Goal: Task Accomplishment & Management: Manage account settings

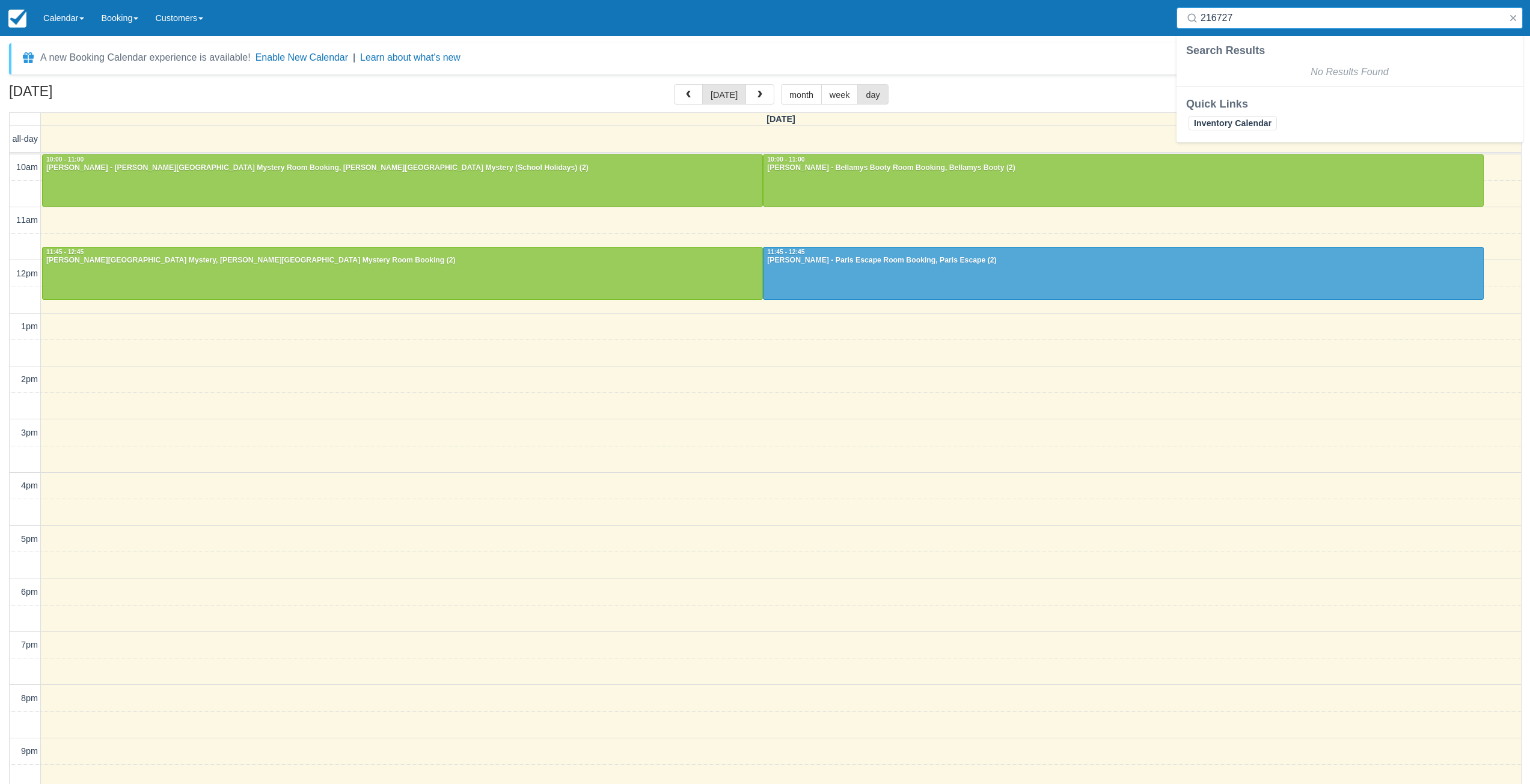
select select
click at [1220, 18] on input "216727" at bounding box center [1352, 18] width 303 height 22
click at [1220, 17] on input "216727" at bounding box center [1352, 18] width 303 height 22
type input "574344"
click at [74, 20] on link "Calendar" at bounding box center [64, 18] width 58 height 36
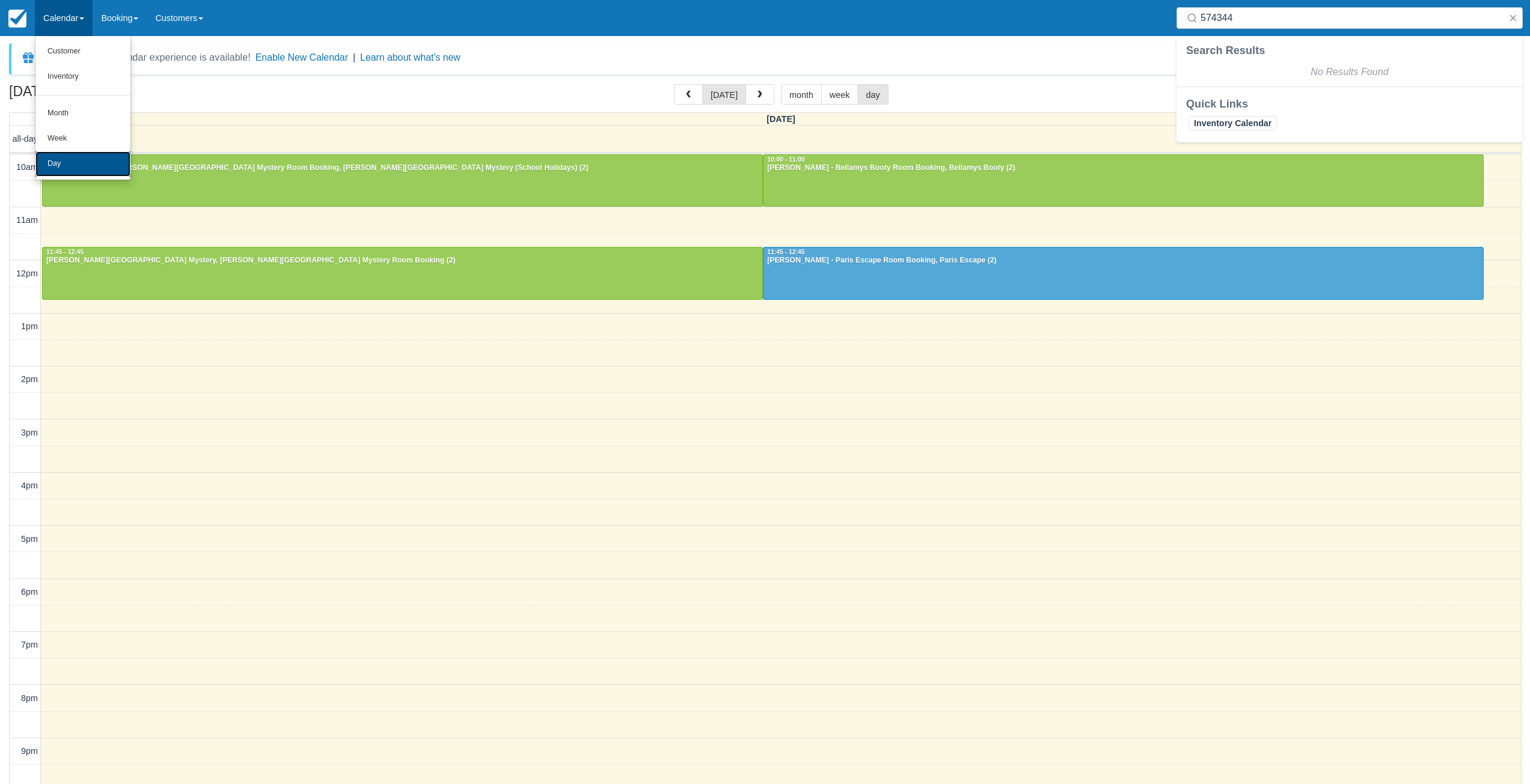
click at [77, 171] on link "Day" at bounding box center [83, 164] width 95 height 25
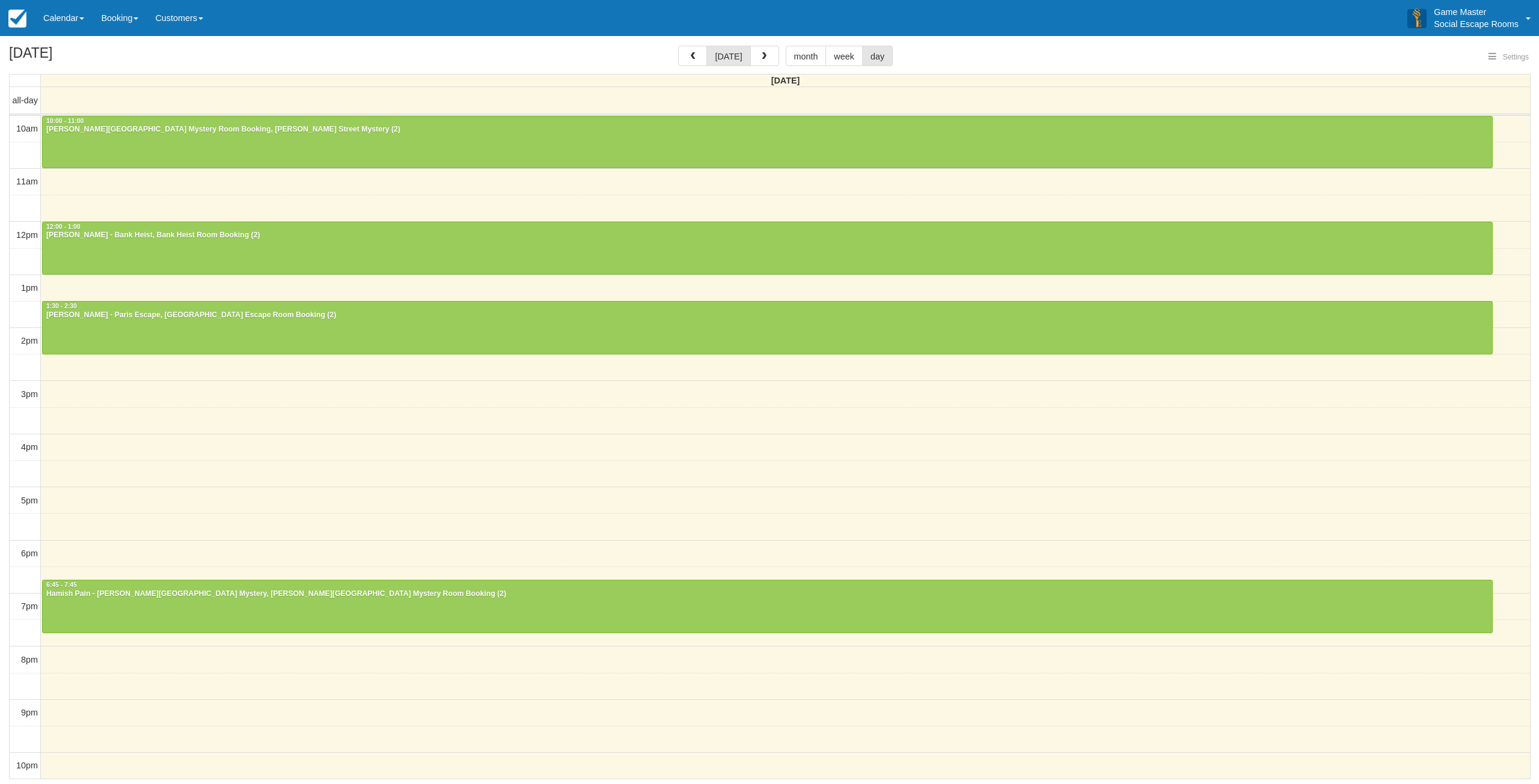
select select
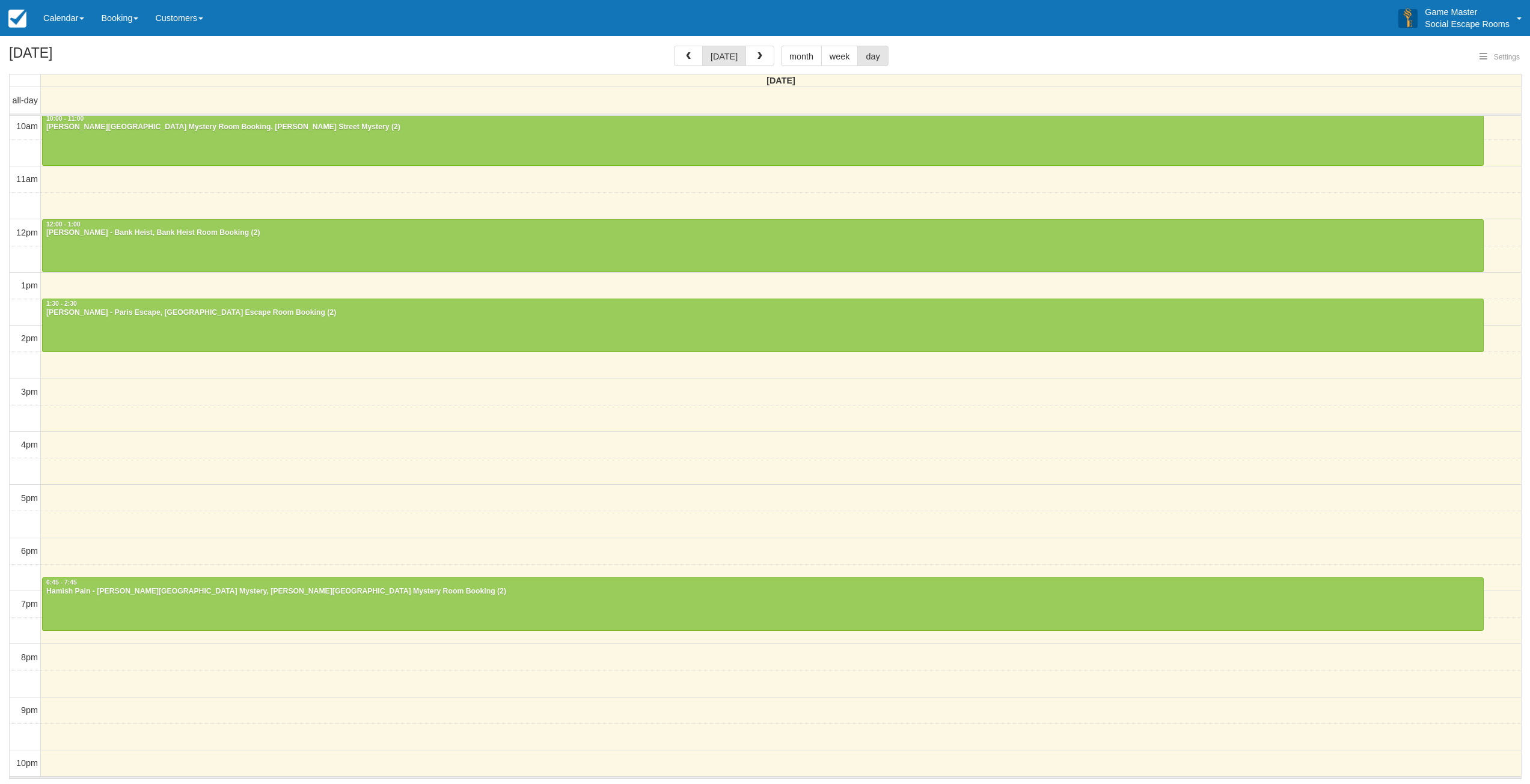
select select
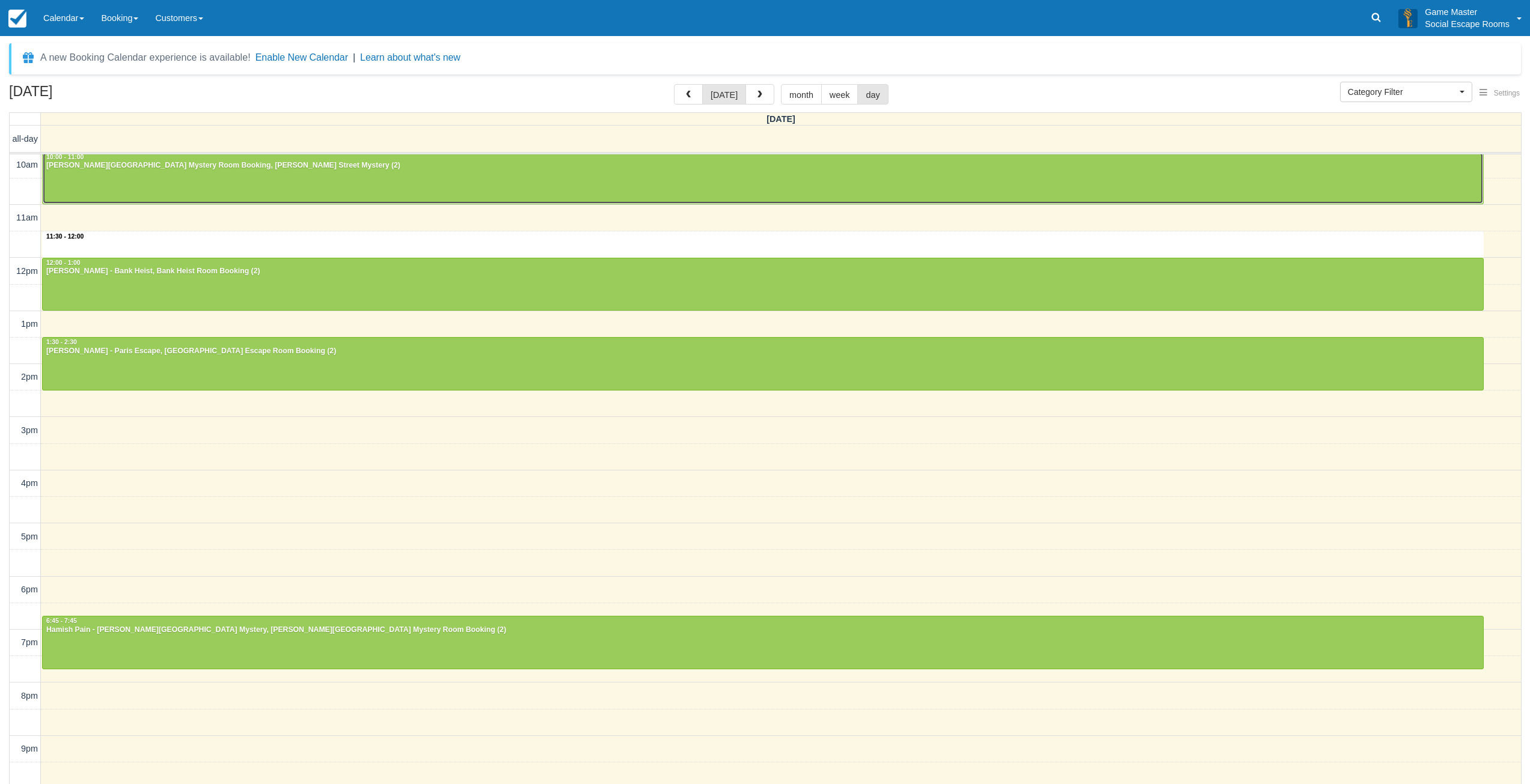
click at [86, 242] on div "10am 11am 12pm 1pm 2pm 3pm 4pm 5pm 6pm 7pm 8pm 9pm 10pm 11:30 - 12:00 10:00 - 1…" at bounding box center [765, 485] width 1511 height 665
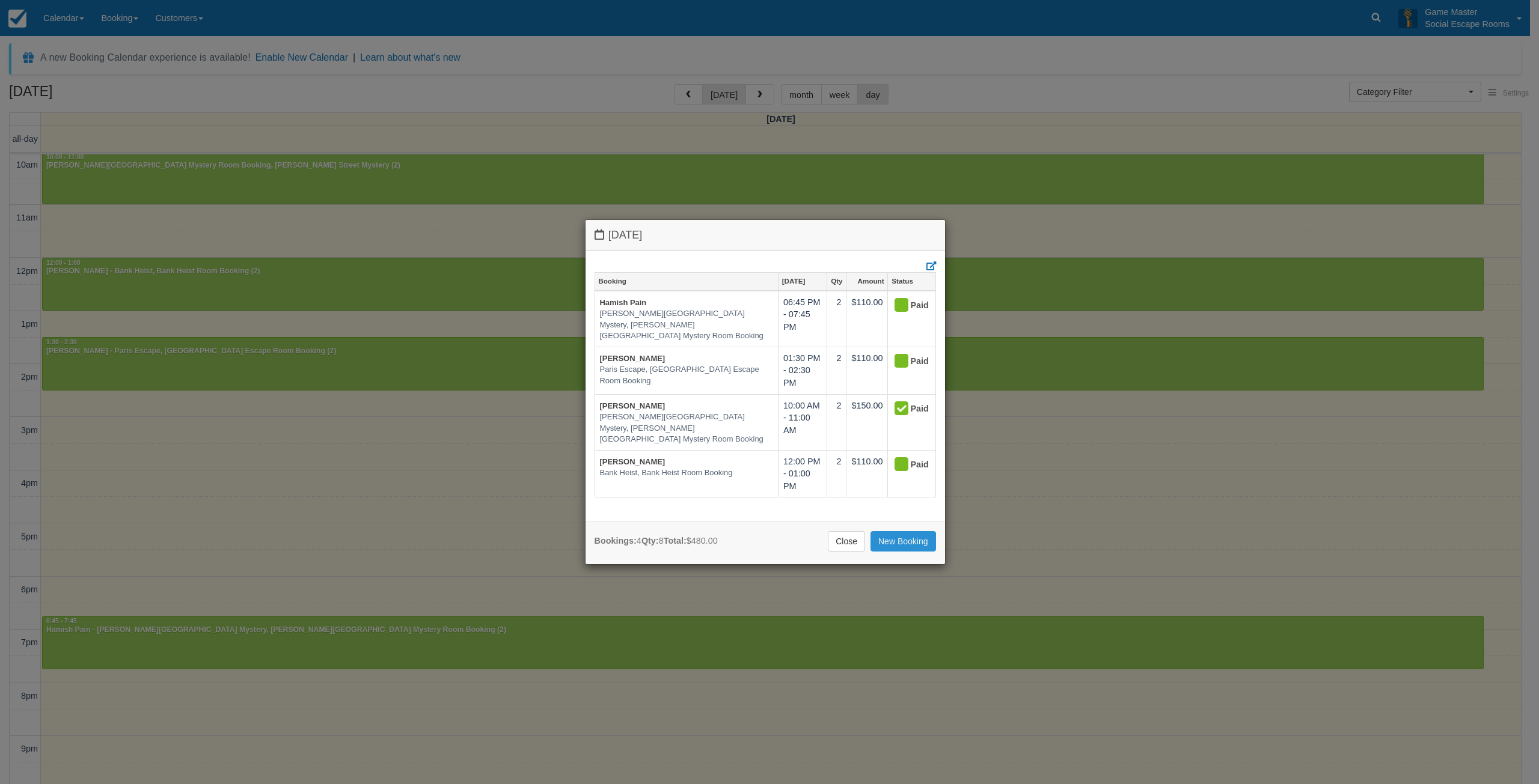
click at [886, 543] on link "New Booking" at bounding box center [903, 541] width 65 height 20
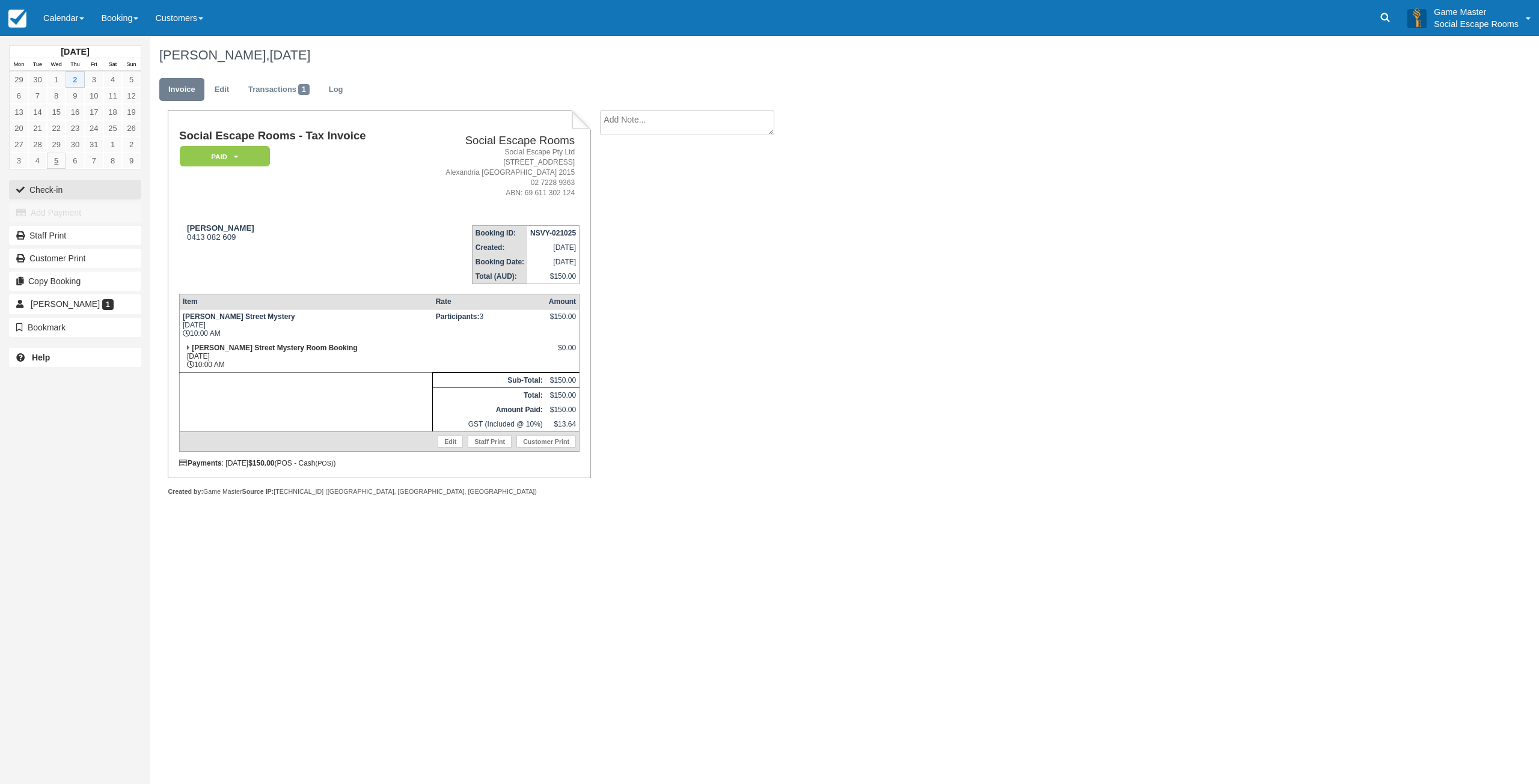
drag, startPoint x: 46, startPoint y: 184, endPoint x: 55, endPoint y: 165, distance: 21.0
click at [46, 184] on button "Check-in" at bounding box center [75, 189] width 133 height 19
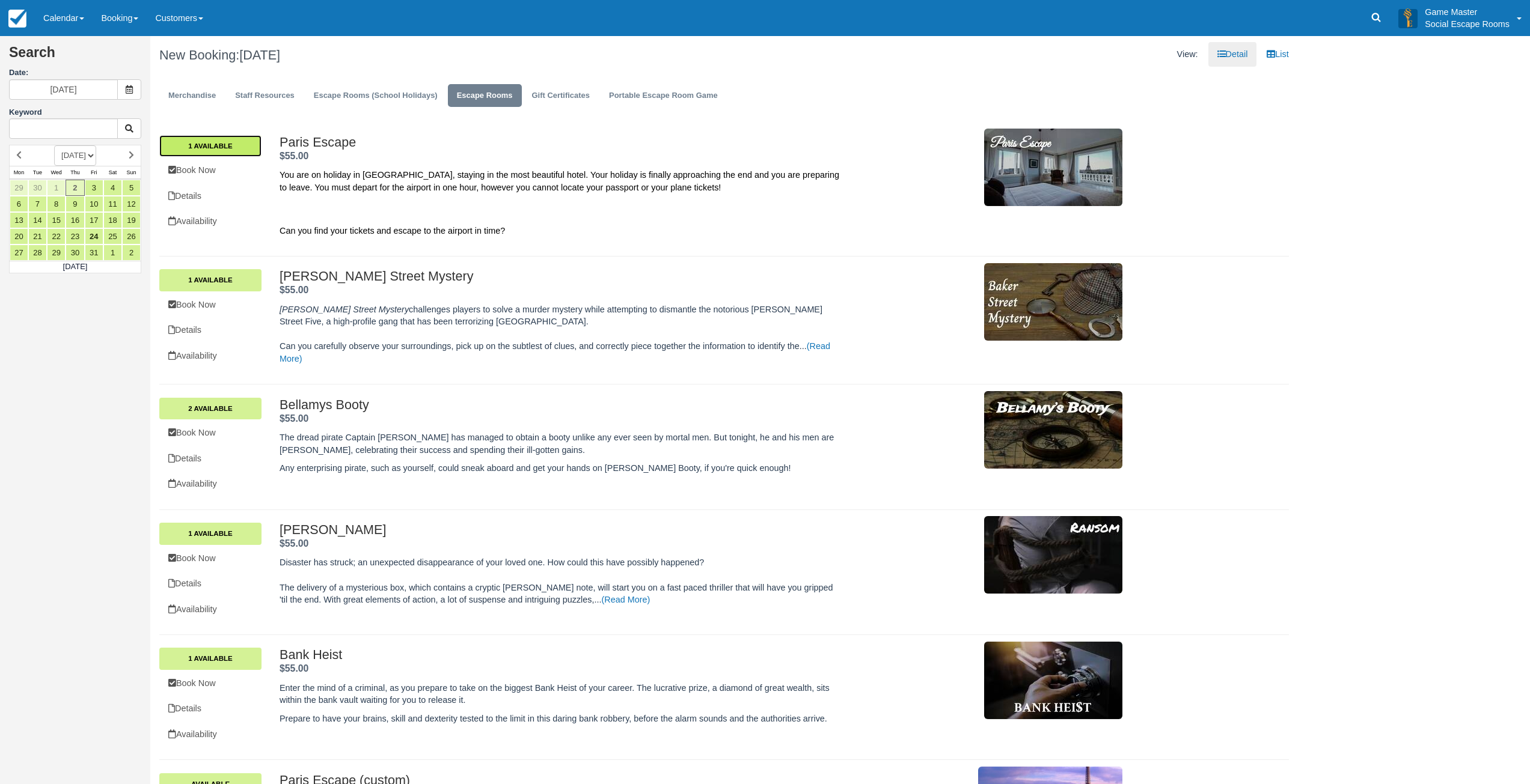
click at [196, 140] on link "1 Available" at bounding box center [210, 146] width 102 height 22
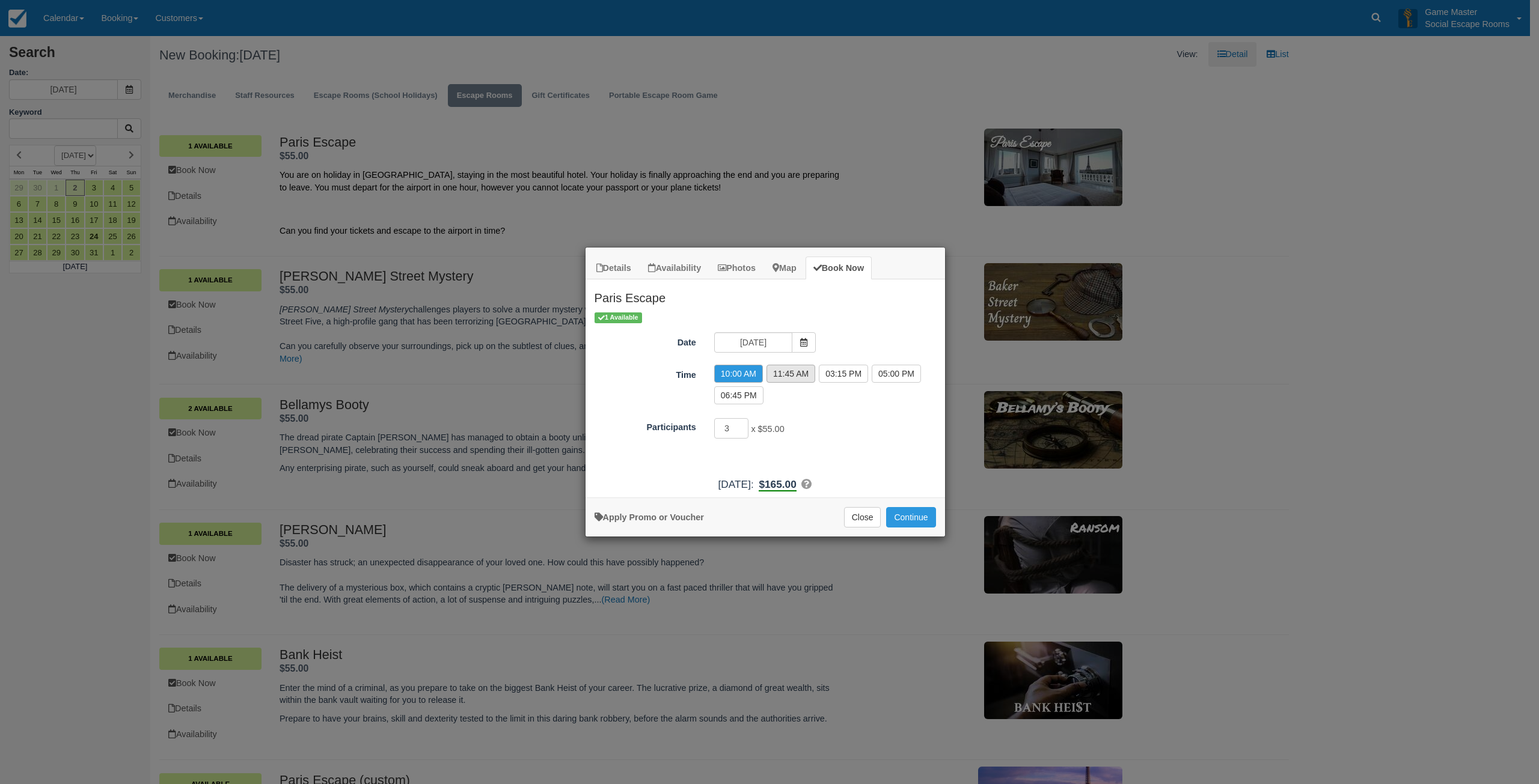
click at [777, 371] on label "11:45 AM" at bounding box center [791, 374] width 48 height 18
radio input "true"
type input "4"
click at [742, 426] on input "4" at bounding box center [732, 428] width 35 height 20
click at [905, 514] on button "Continue" at bounding box center [910, 517] width 49 height 20
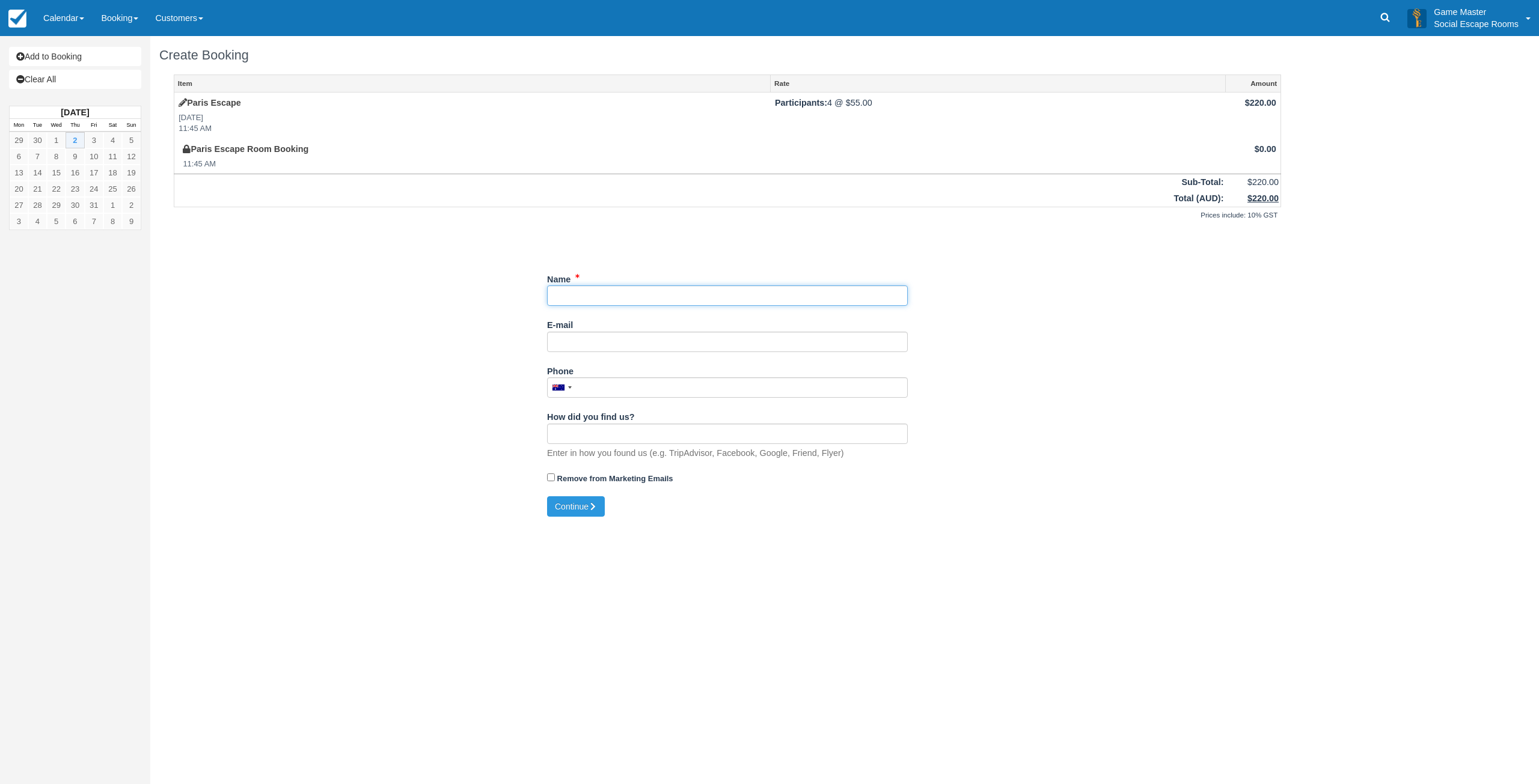
click at [619, 296] on input "Name" at bounding box center [727, 295] width 361 height 20
type input "Rabia"
click at [505, 386] on div "Item Rate Amount Paris Escape Thu Oct 2, 2025 11:45 AM Participants: 4 @ $55.00…" at bounding box center [724, 285] width 1129 height 422
click at [599, 390] on input "Phone" at bounding box center [724, 387] width 361 height 20
click at [574, 504] on button "Continue" at bounding box center [572, 506] width 58 height 20
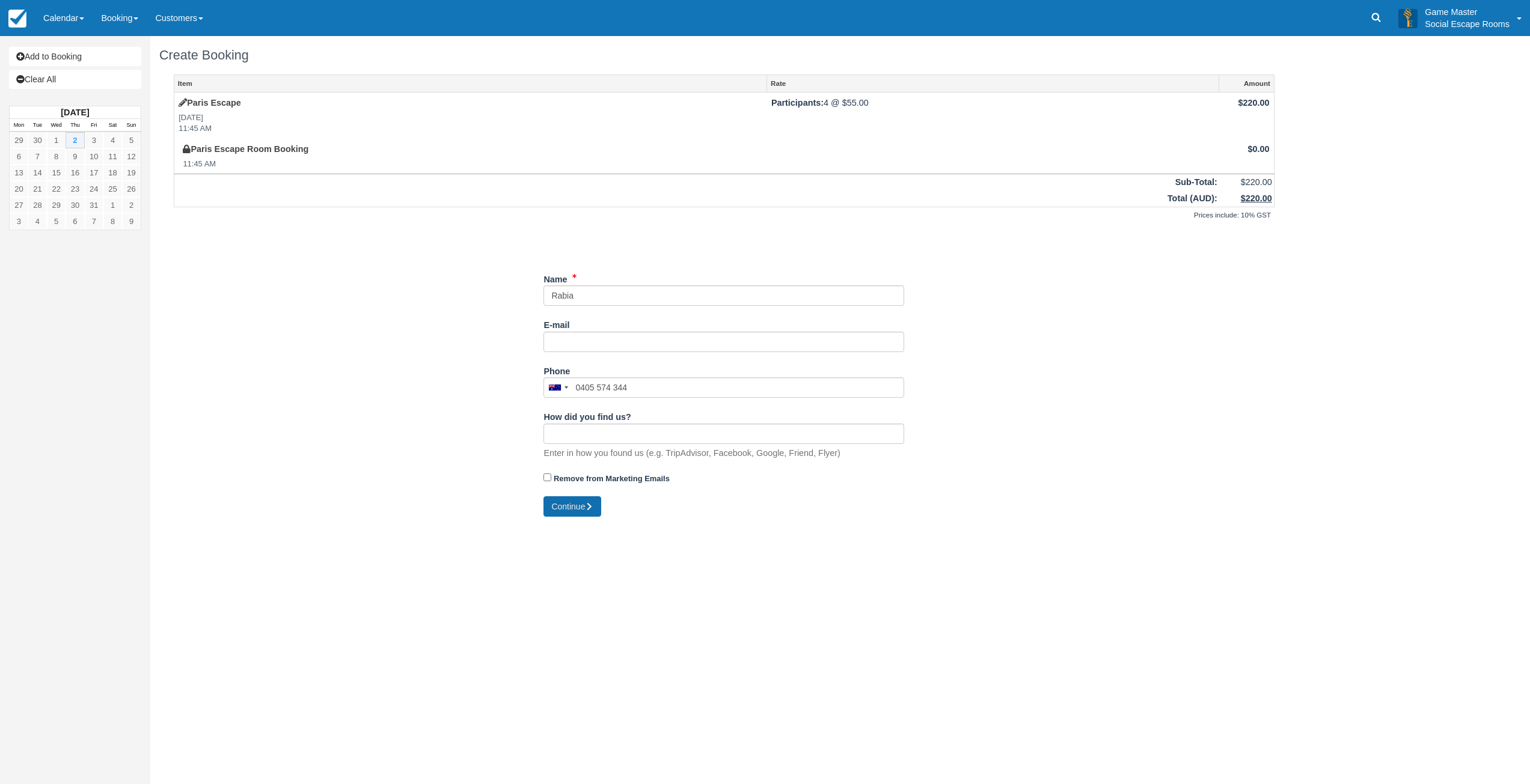
type input "+61405574344"
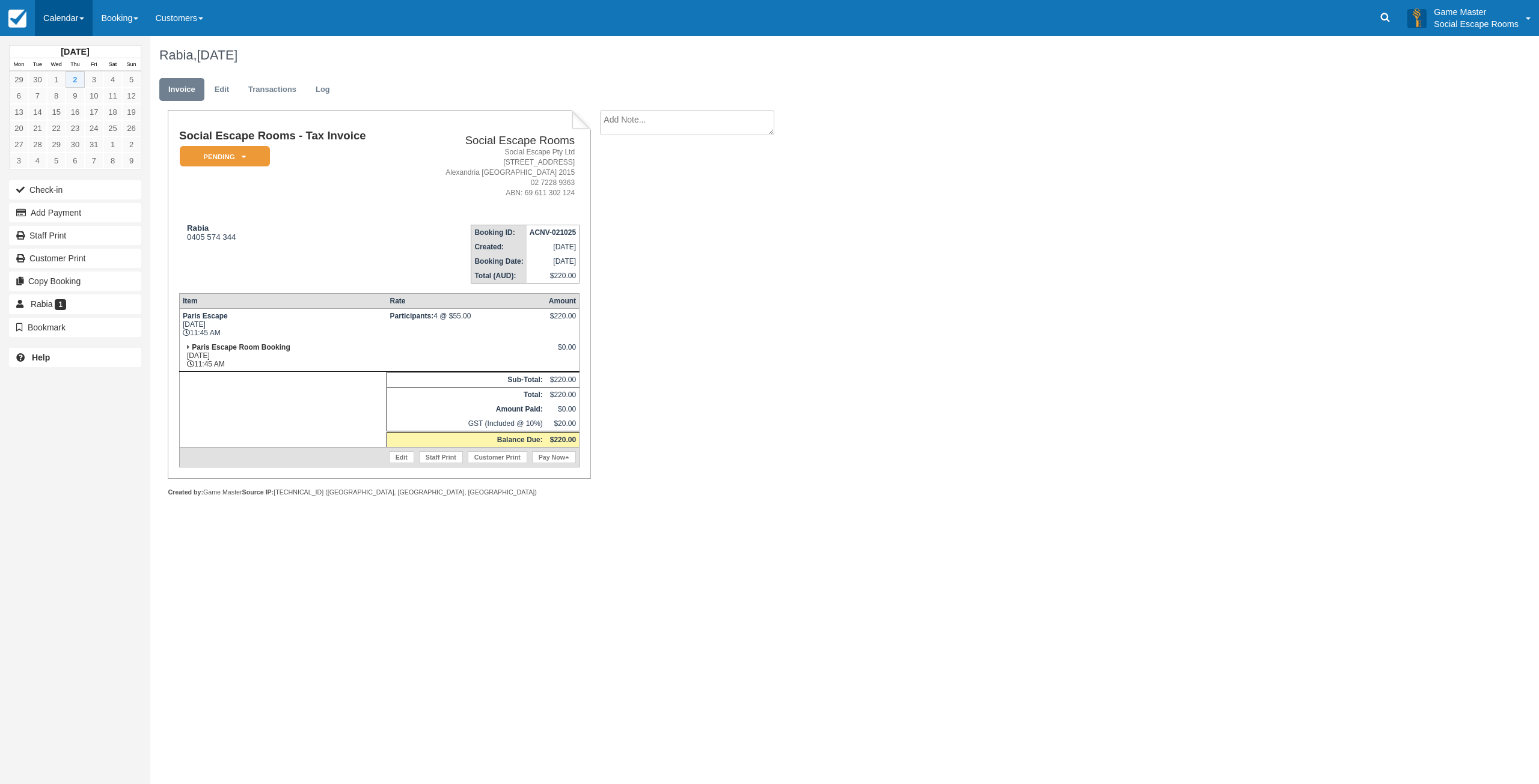
click at [54, 13] on link "Calendar" at bounding box center [64, 18] width 58 height 36
click at [66, 156] on link "Day" at bounding box center [83, 164] width 95 height 25
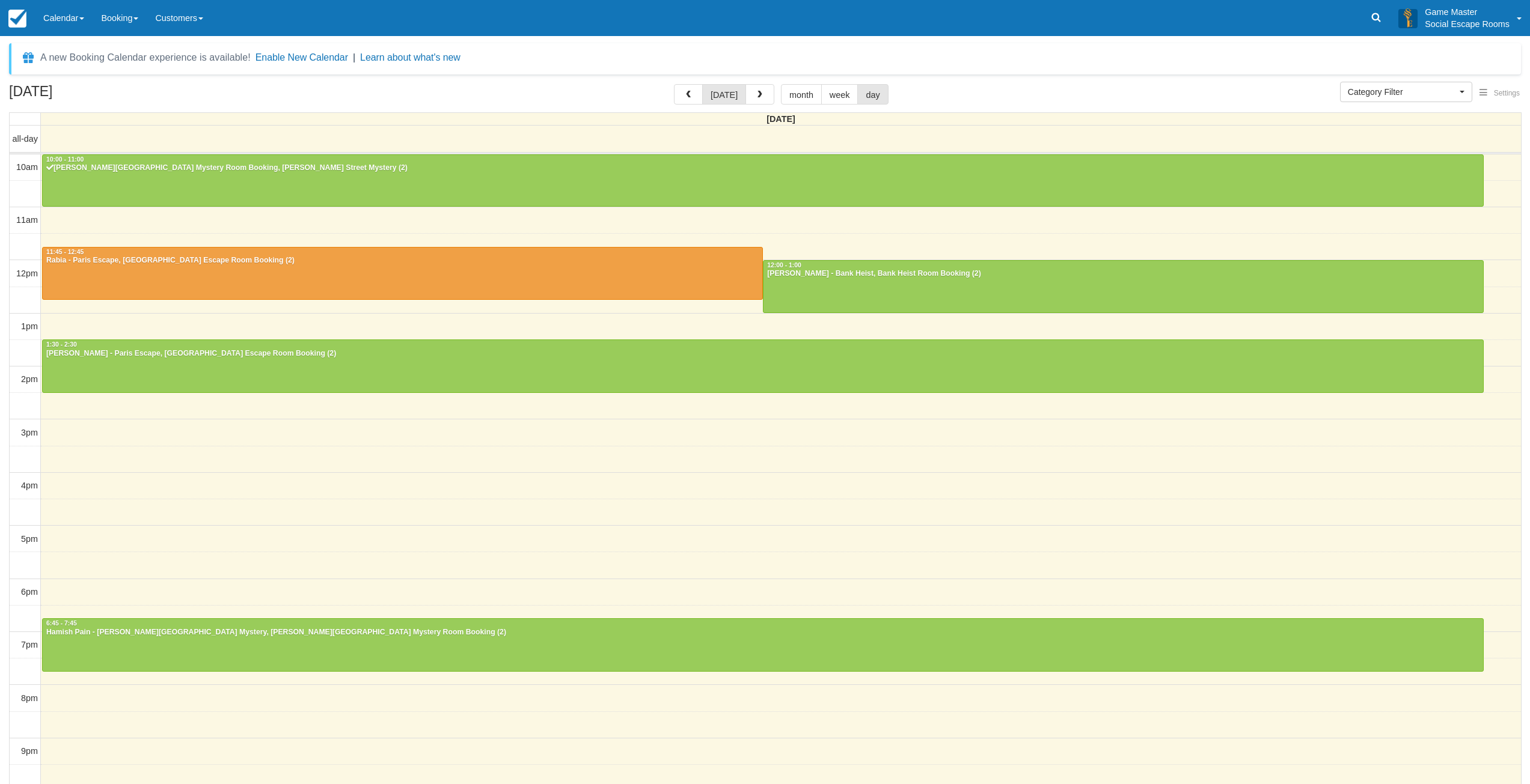
select select
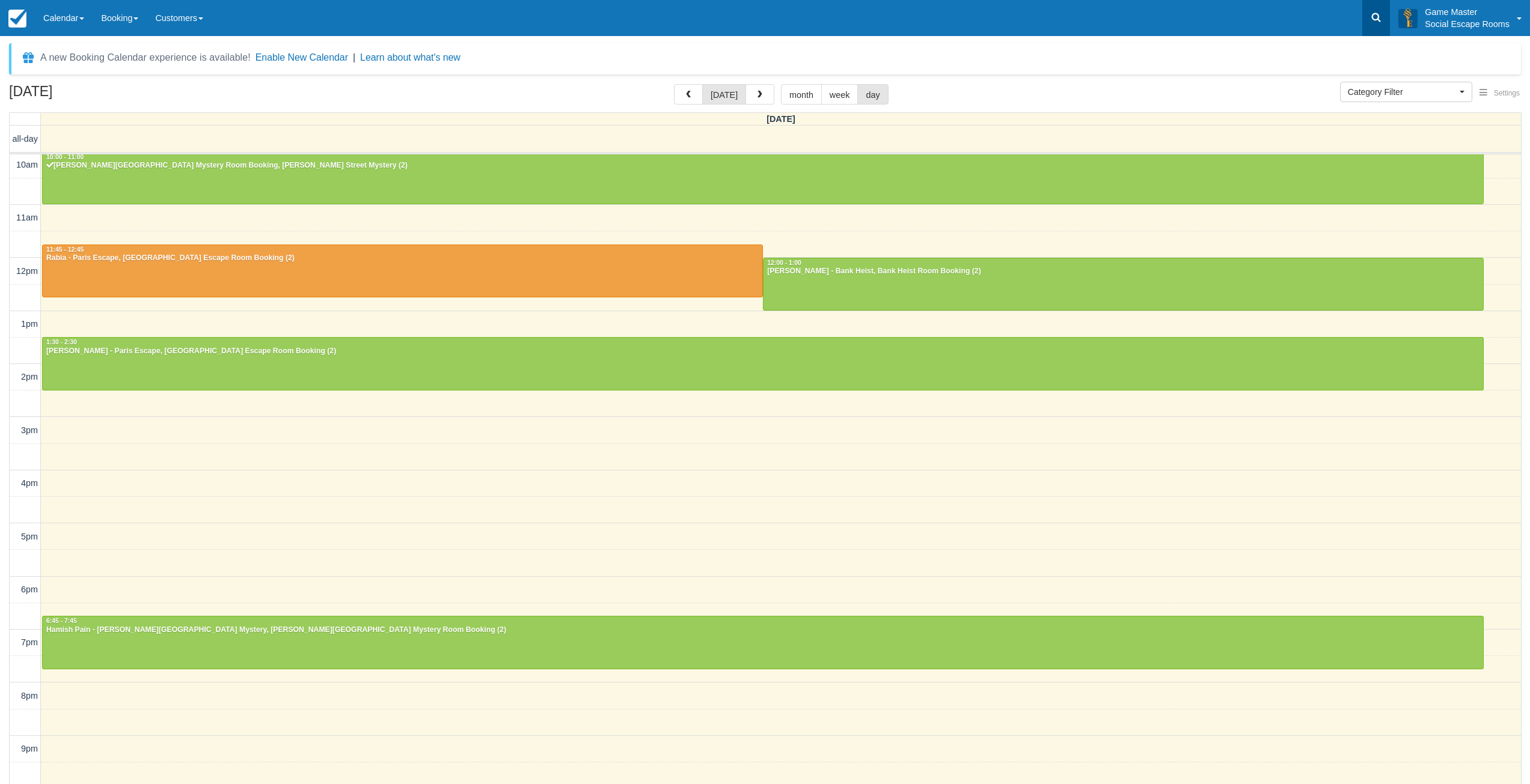
click at [1376, 24] on link at bounding box center [1376, 18] width 27 height 36
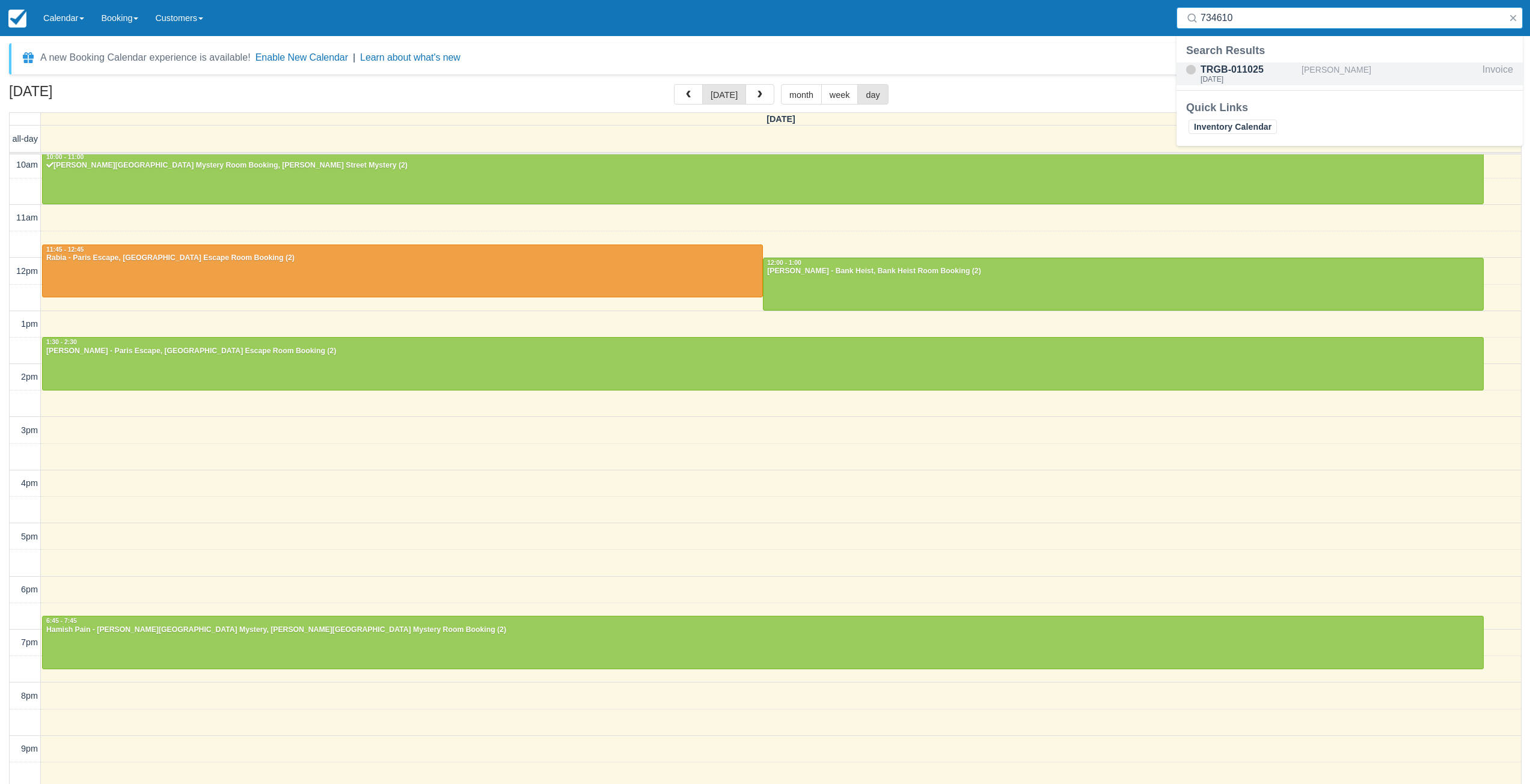
type input "734610"
click at [751, 97] on button "button" at bounding box center [760, 94] width 29 height 20
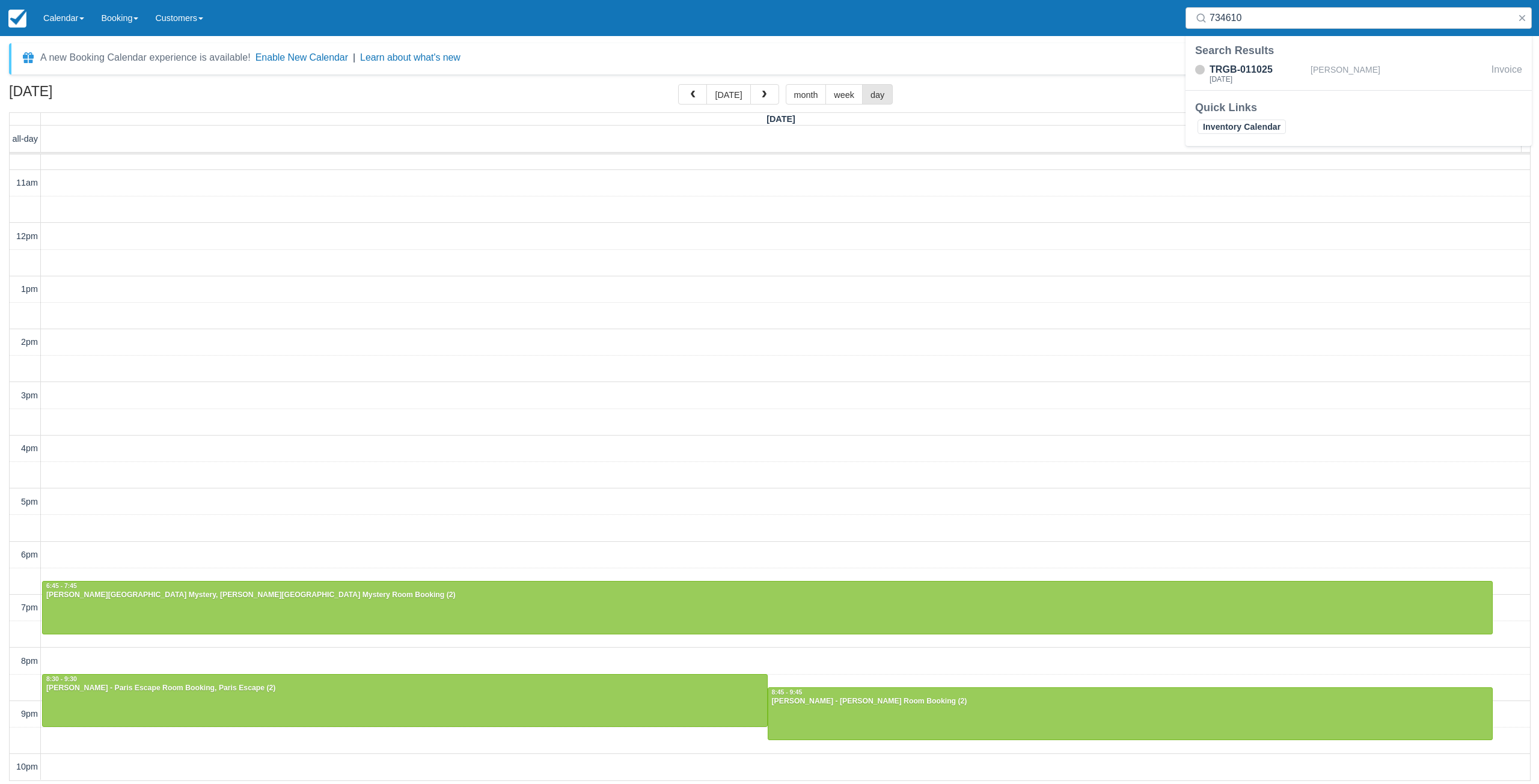
scroll to position [36, 0]
click at [91, 522] on div "10am 11am 12pm 1pm 2pm 3pm 4pm 5pm 6pm 7pm 8pm 9pm 10pm 6:45 - 7:45 Sam weise -…" at bounding box center [770, 450] width 1520 height 663
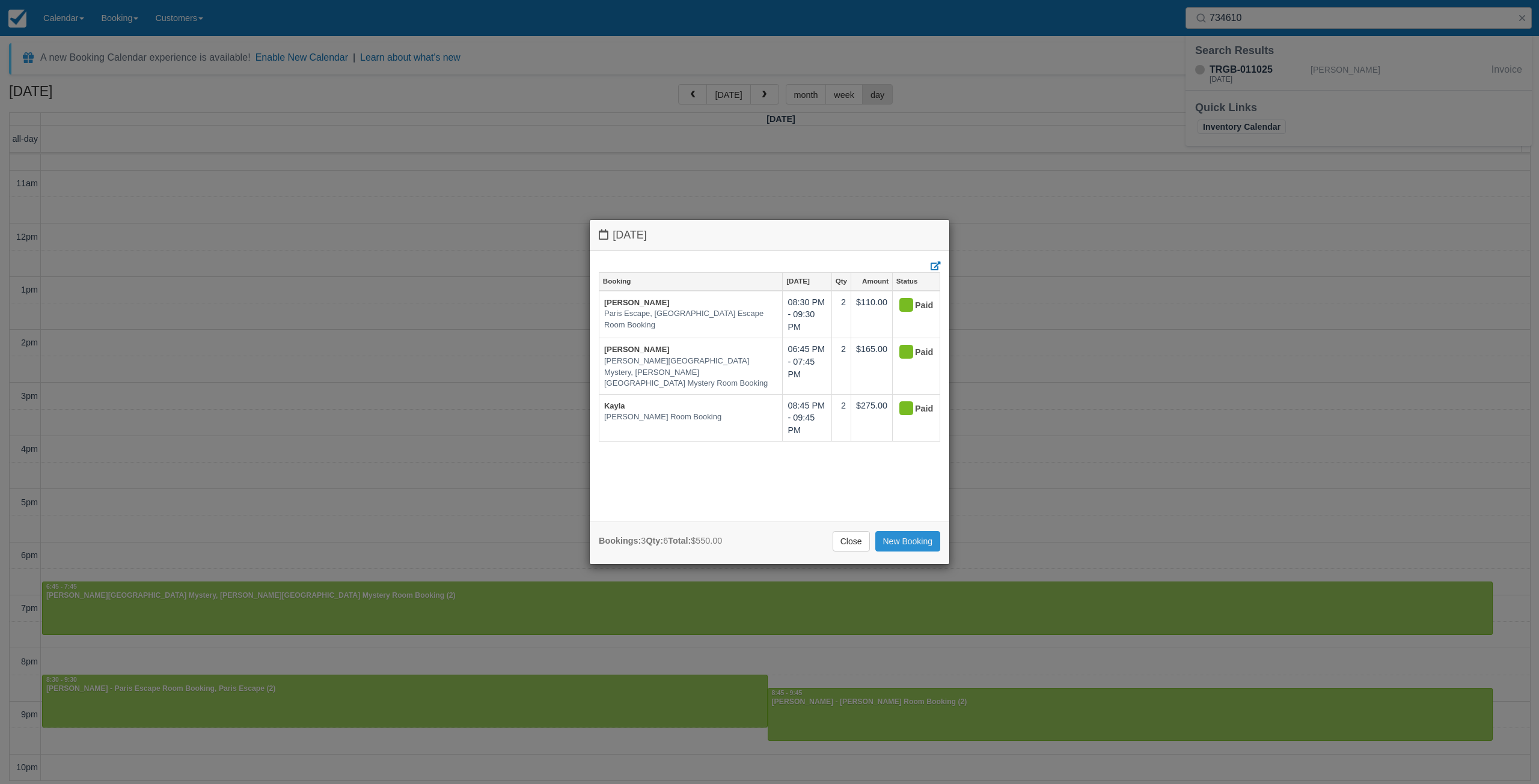
click at [895, 537] on link "New Booking" at bounding box center [908, 541] width 65 height 20
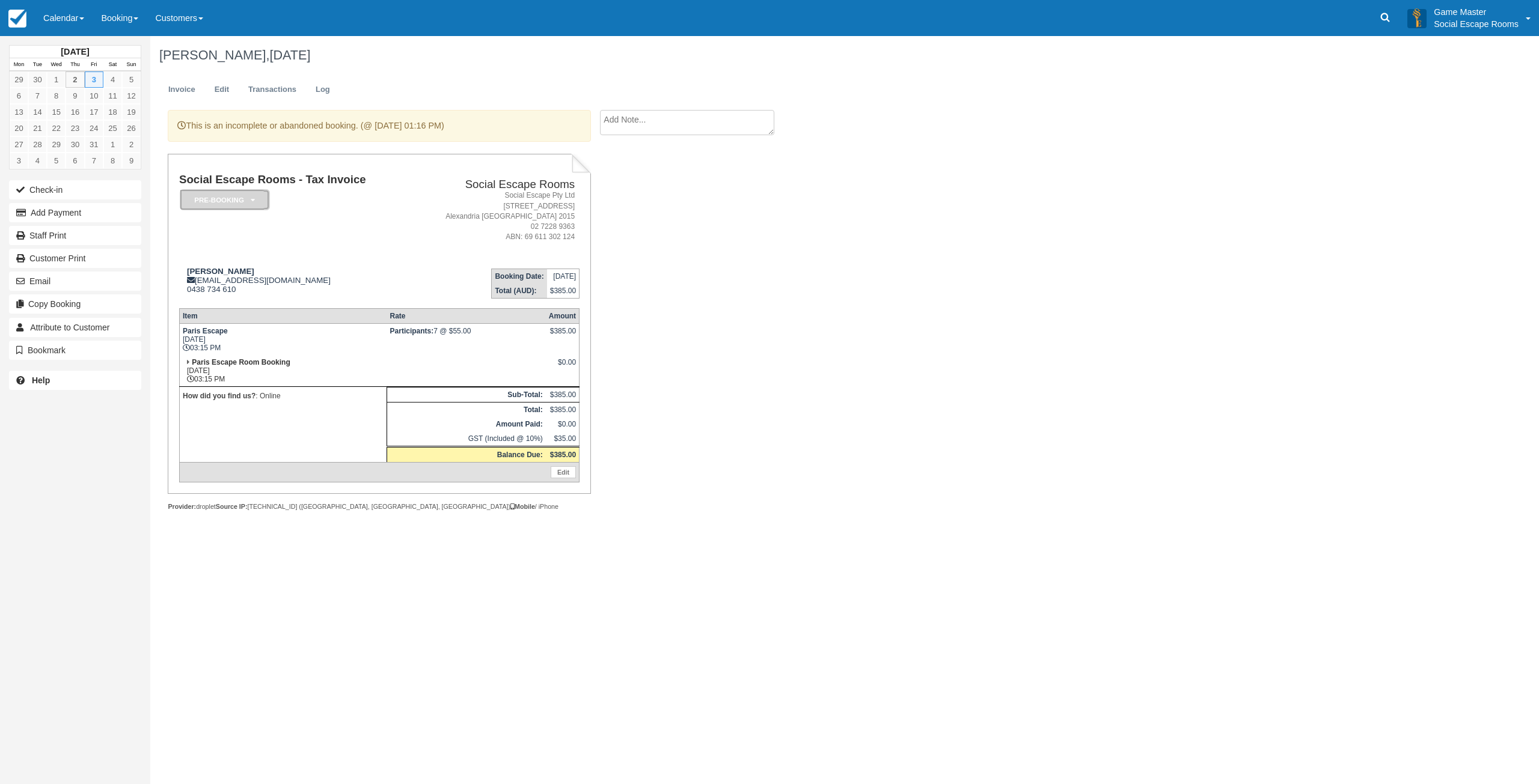
click at [238, 203] on em "Pre-booking" at bounding box center [224, 200] width 90 height 21
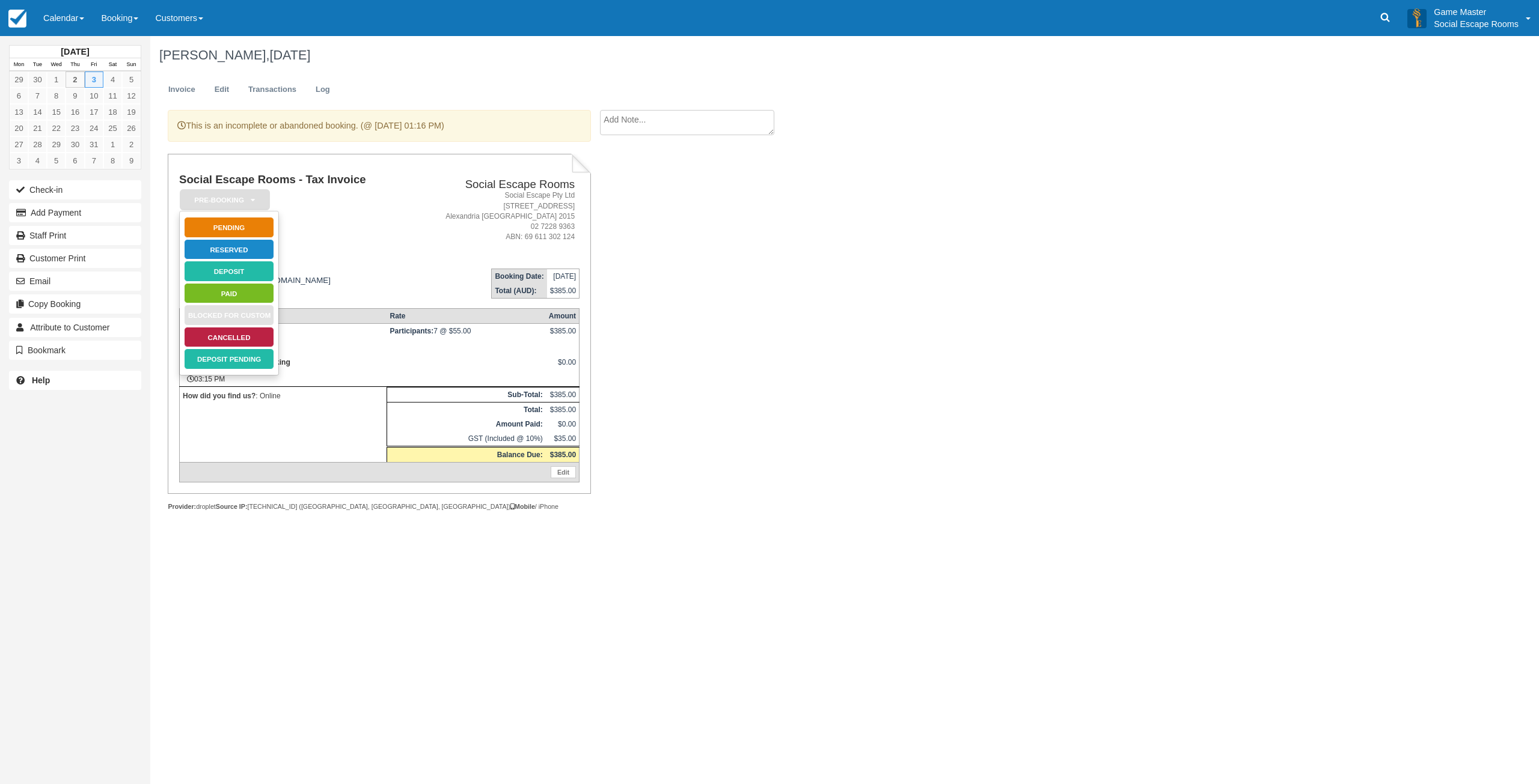
click at [327, 203] on td "Social Escape Rooms - Tax Invoice Pre-booking   Pending Reserved Deposit Paid B…" at bounding box center [293, 217] width 229 height 86
click at [291, 195] on td "Social Escape Rooms - Tax Invoice Pre-booking   Pending Reserved Deposit Paid B…" at bounding box center [293, 217] width 229 height 86
click at [245, 200] on em "Pre-booking" at bounding box center [224, 200] width 90 height 21
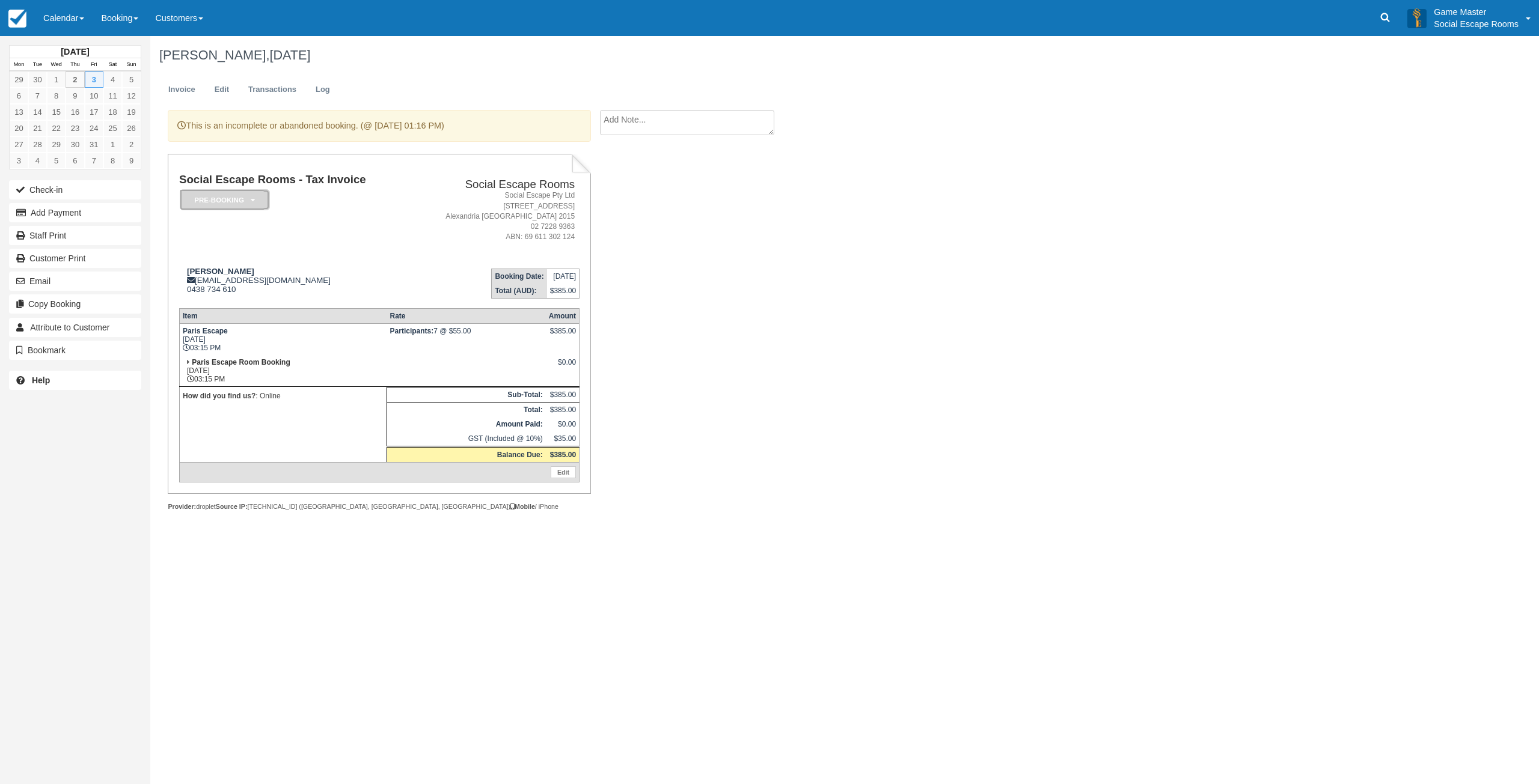
click at [250, 200] on em "Pre-booking" at bounding box center [224, 200] width 90 height 21
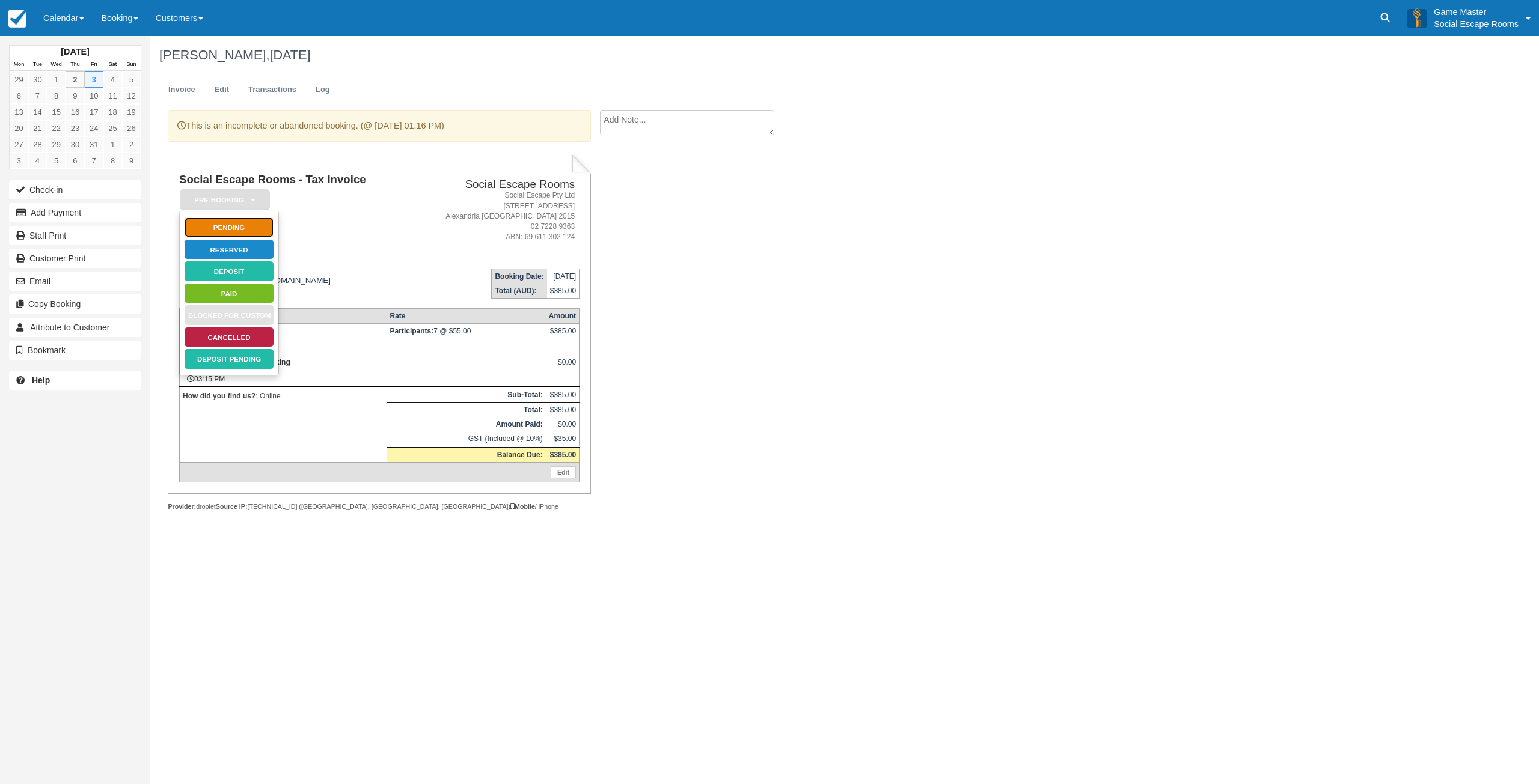
click at [250, 228] on link "Pending" at bounding box center [229, 227] width 90 height 21
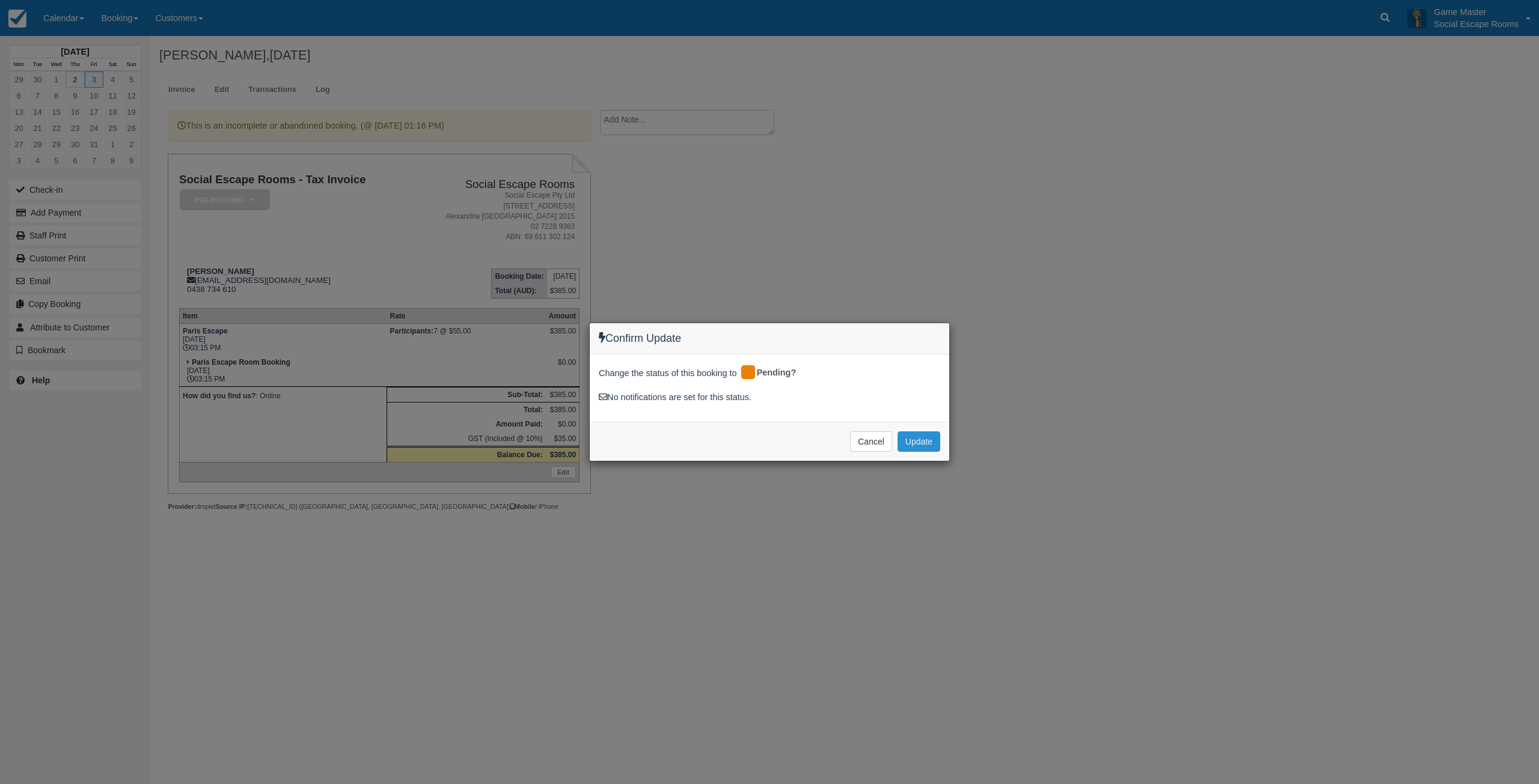
click at [918, 440] on button "Update" at bounding box center [918, 441] width 43 height 20
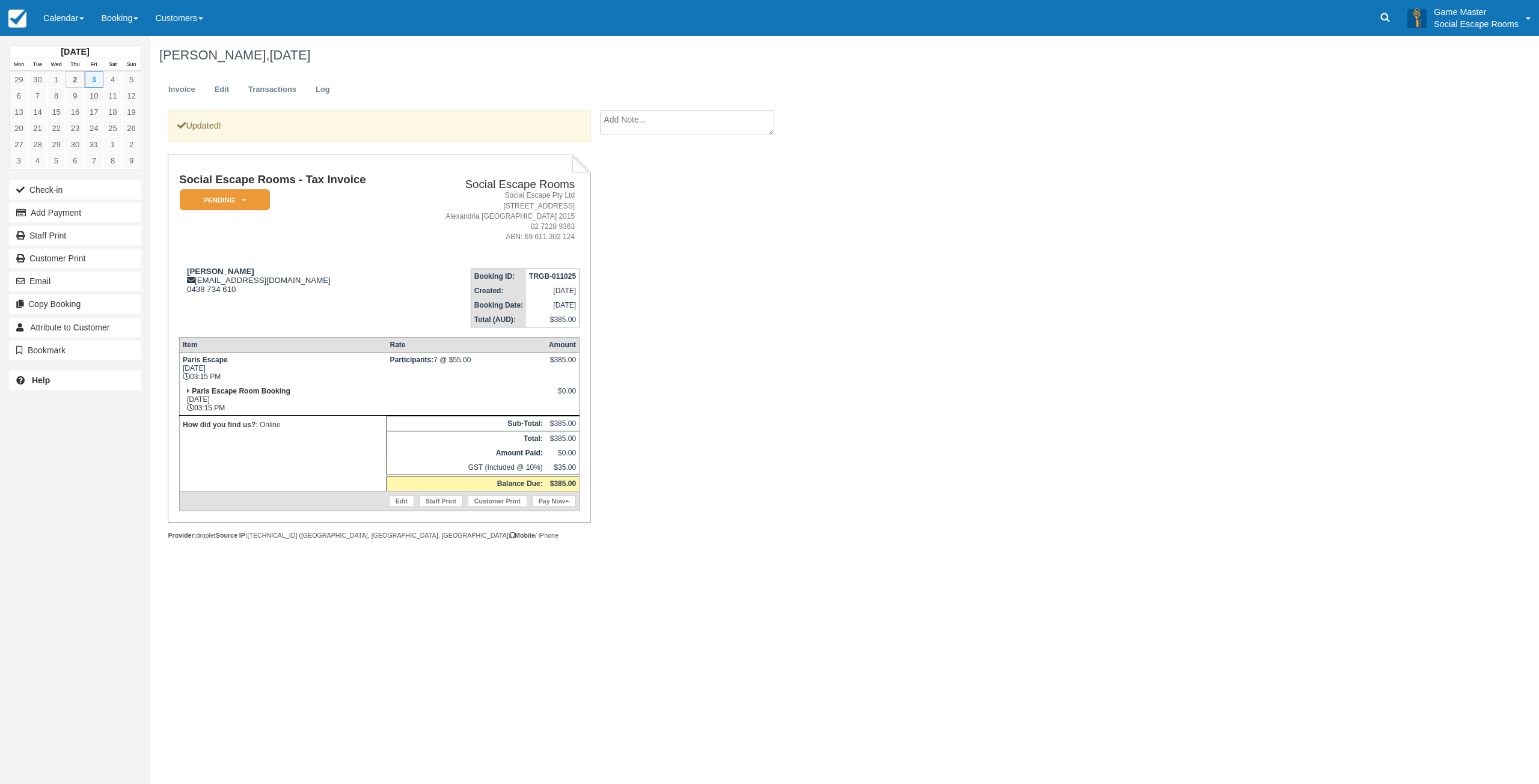
click at [297, 259] on td "Mariam mariamyassine693@gmail.com 0438 734 610" at bounding box center [293, 293] width 229 height 69
click at [213, 282] on div "Mariam mariamyassine693@gmail.com 0438 734 610" at bounding box center [293, 280] width 229 height 27
drag, startPoint x: 213, startPoint y: 282, endPoint x: 229, endPoint y: 282, distance: 16.0
click at [229, 282] on div "Mariam mariamyassine693@gmail.com 0438 734 610" at bounding box center [293, 280] width 229 height 27
click at [255, 292] on div "Mariam mariamyassine693@gmail.com 0438 734 610" at bounding box center [293, 280] width 229 height 27
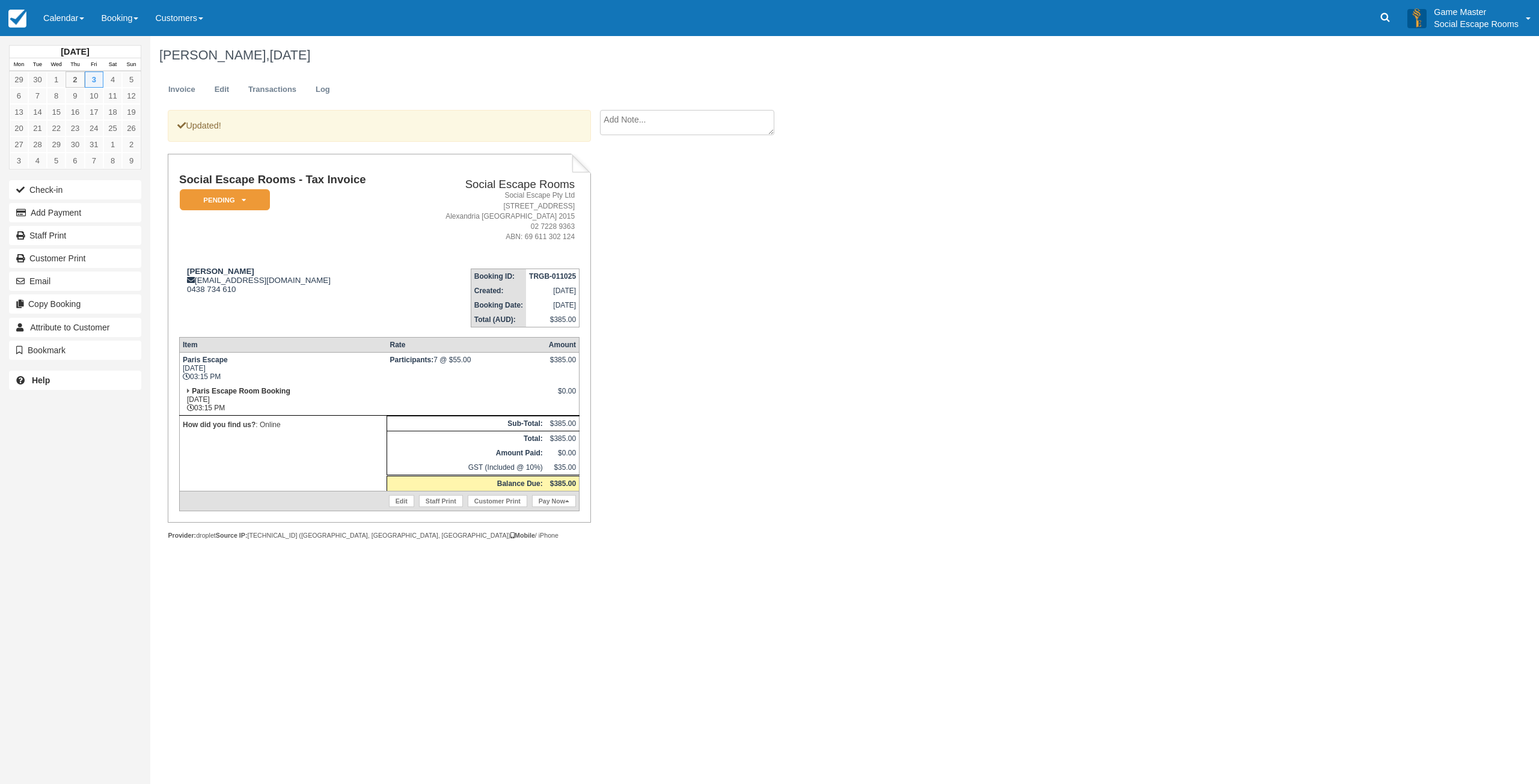
click at [251, 258] on td "Social Escape Rooms - Tax Invoice Pending   Reserved Deposit Paid Blocked for C…" at bounding box center [293, 217] width 229 height 86
click at [219, 84] on link "Edit" at bounding box center [222, 89] width 32 height 23
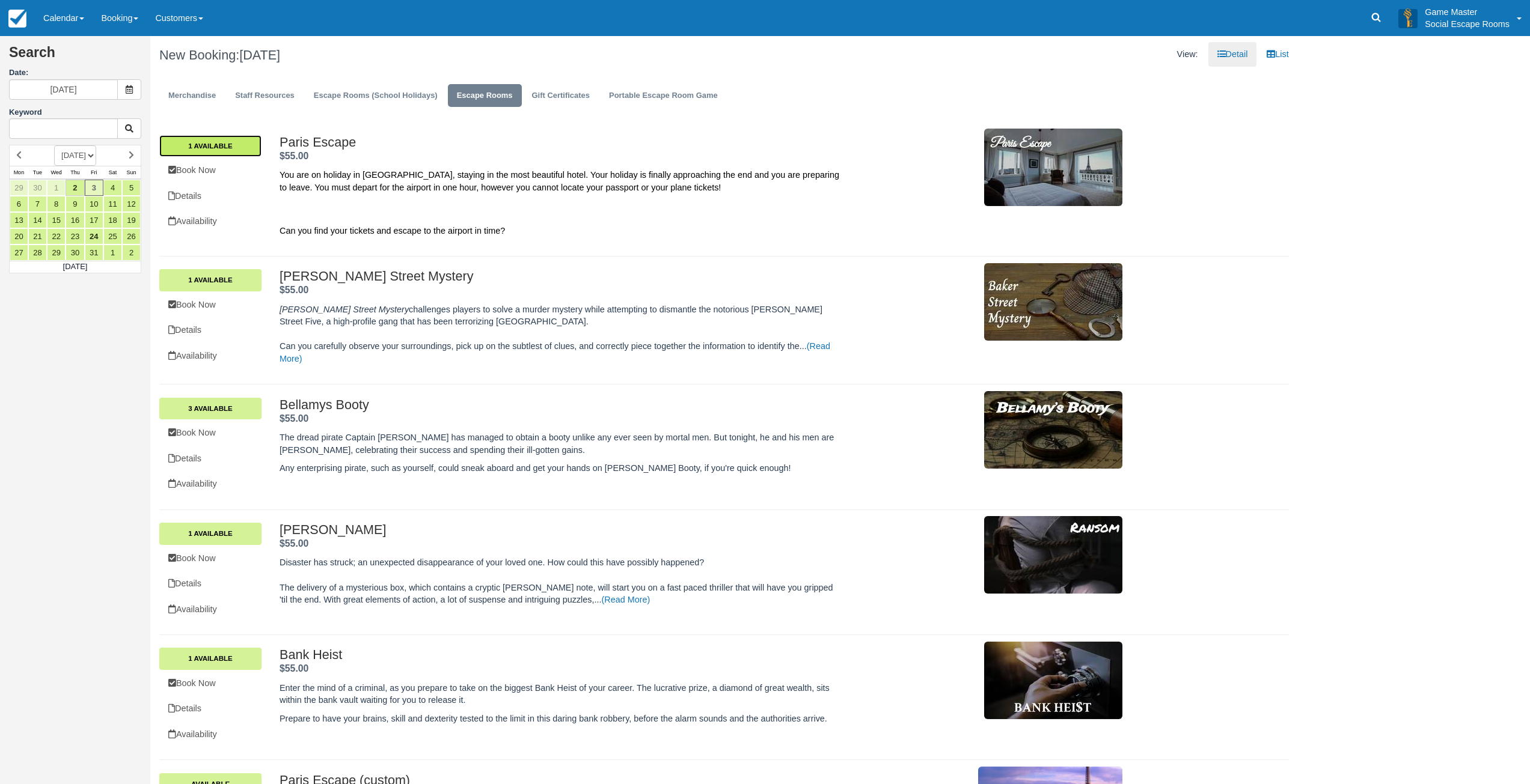
click at [229, 141] on link "1 Available" at bounding box center [210, 146] width 102 height 22
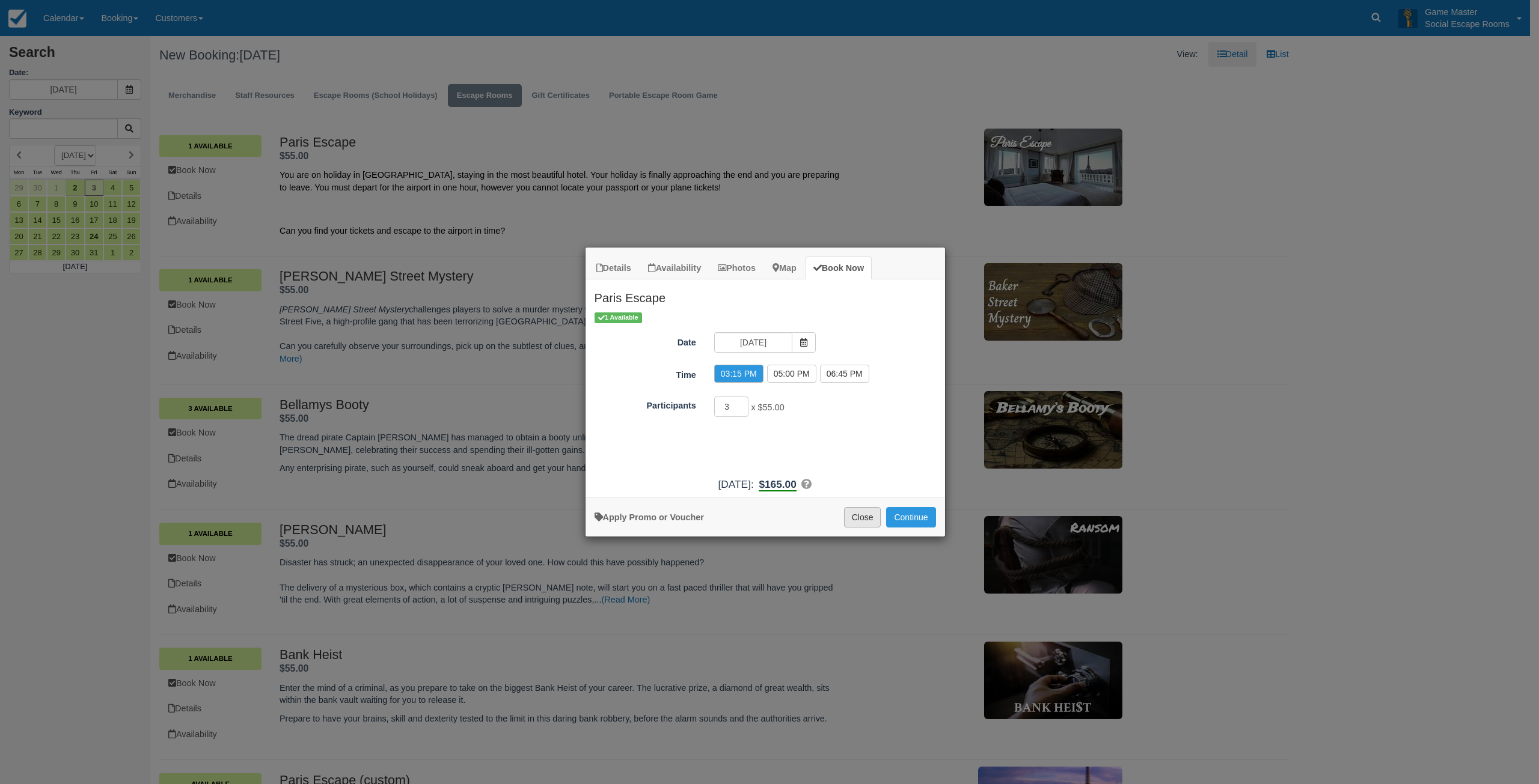
click at [855, 522] on button "Close" at bounding box center [862, 517] width 37 height 20
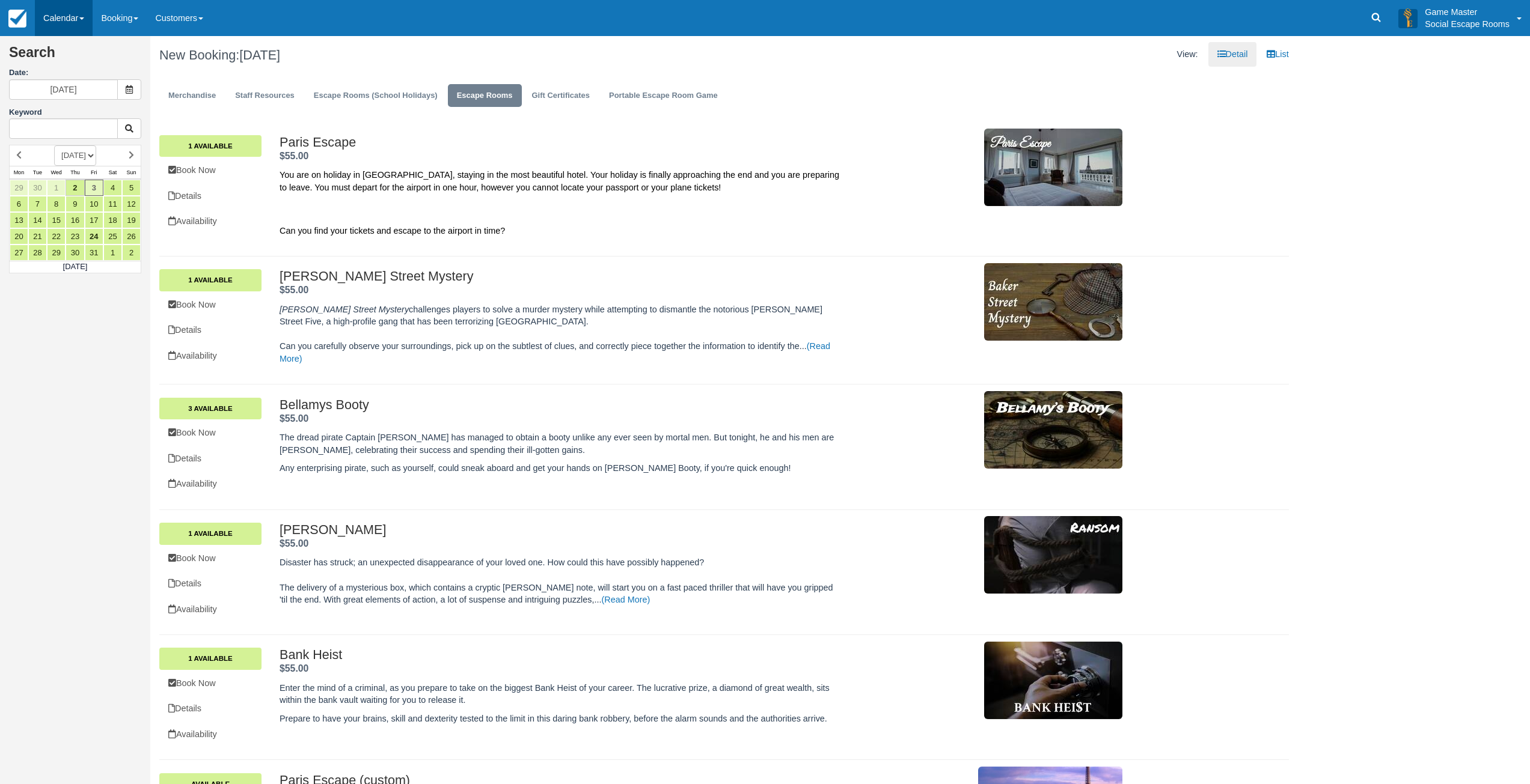
click at [60, 22] on link "Calendar" at bounding box center [64, 18] width 58 height 36
click at [237, 279] on link "1 Available" at bounding box center [210, 280] width 102 height 22
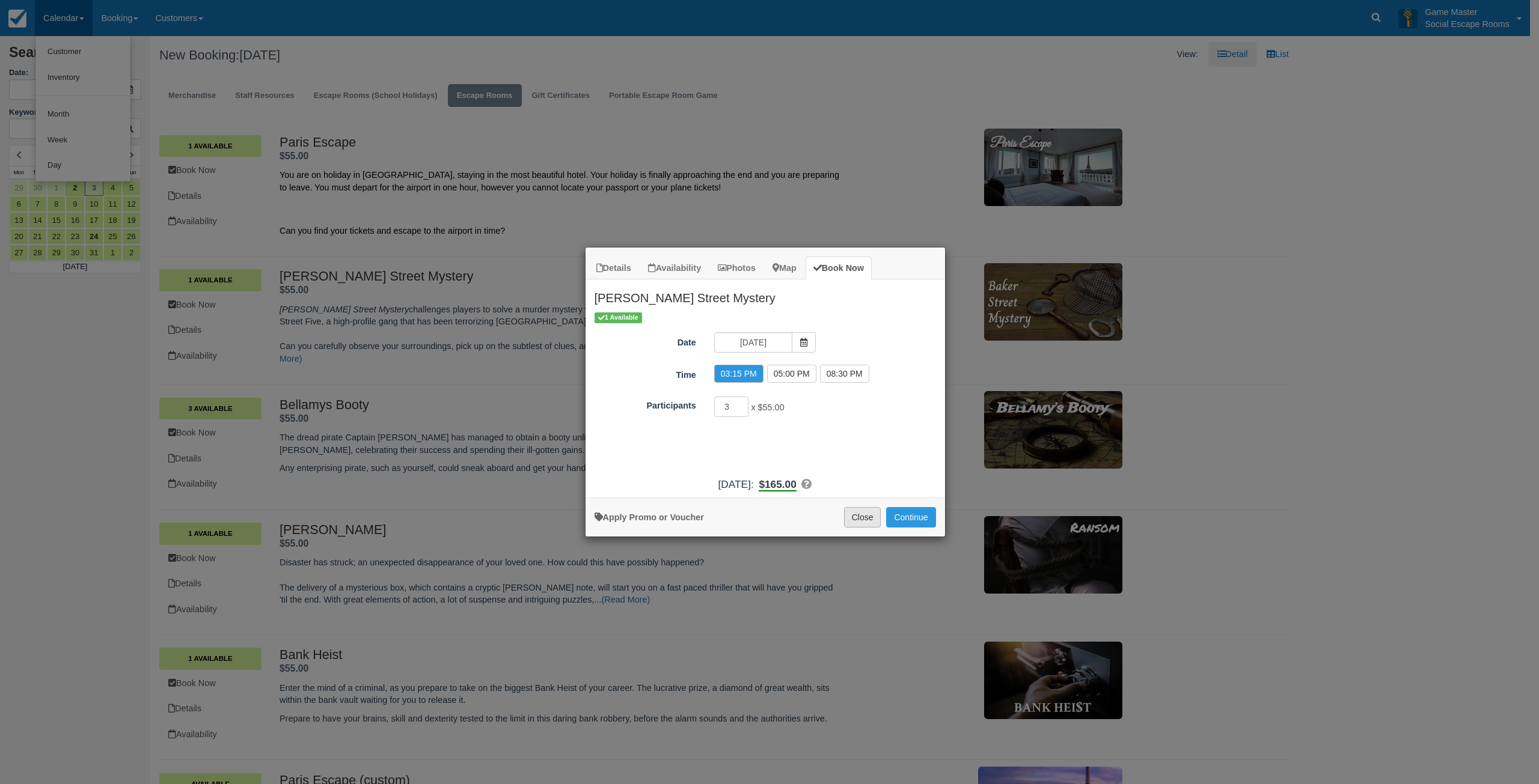
click at [855, 509] on button "Close" at bounding box center [862, 517] width 37 height 20
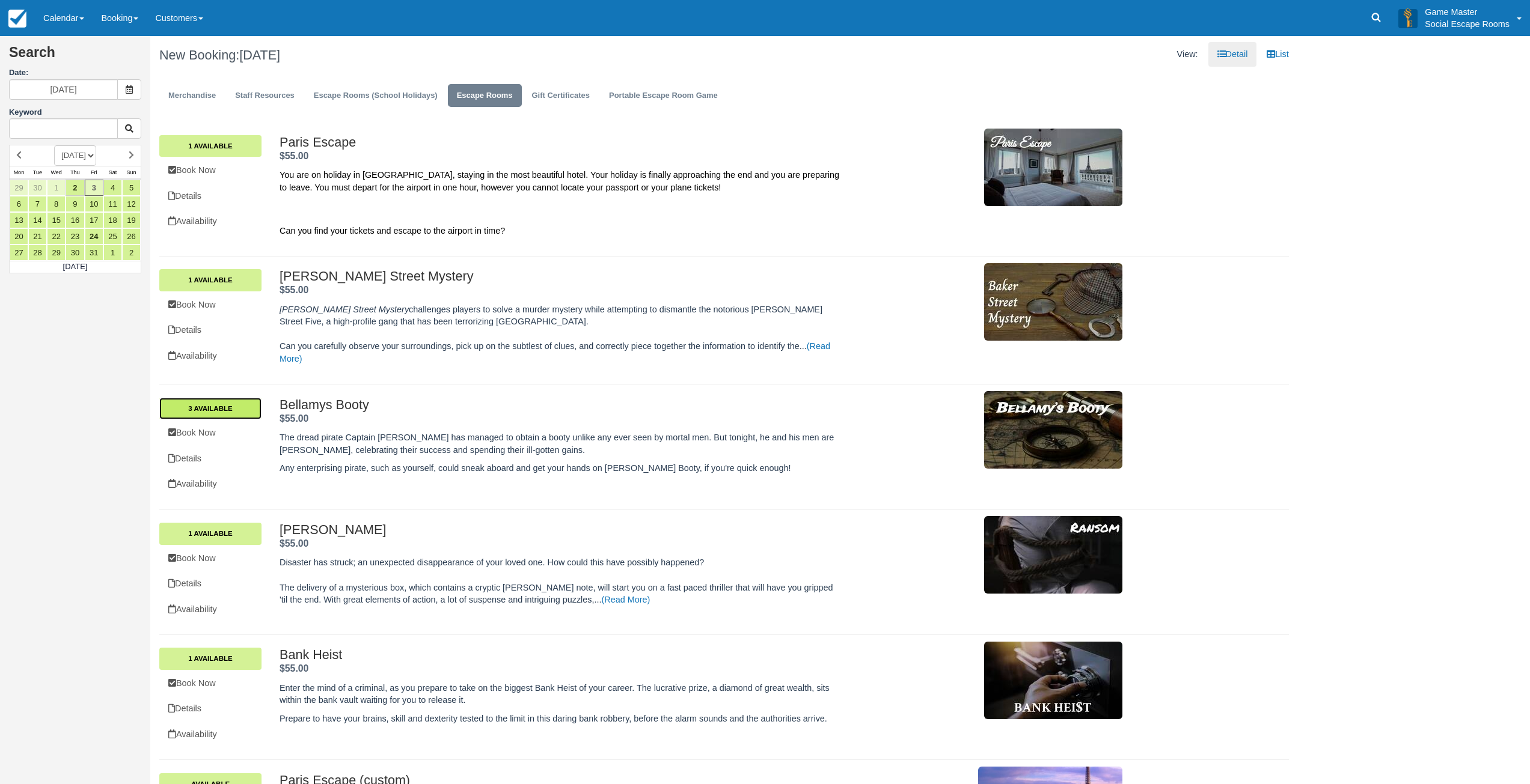
click at [222, 411] on link "3 Available" at bounding box center [210, 408] width 102 height 22
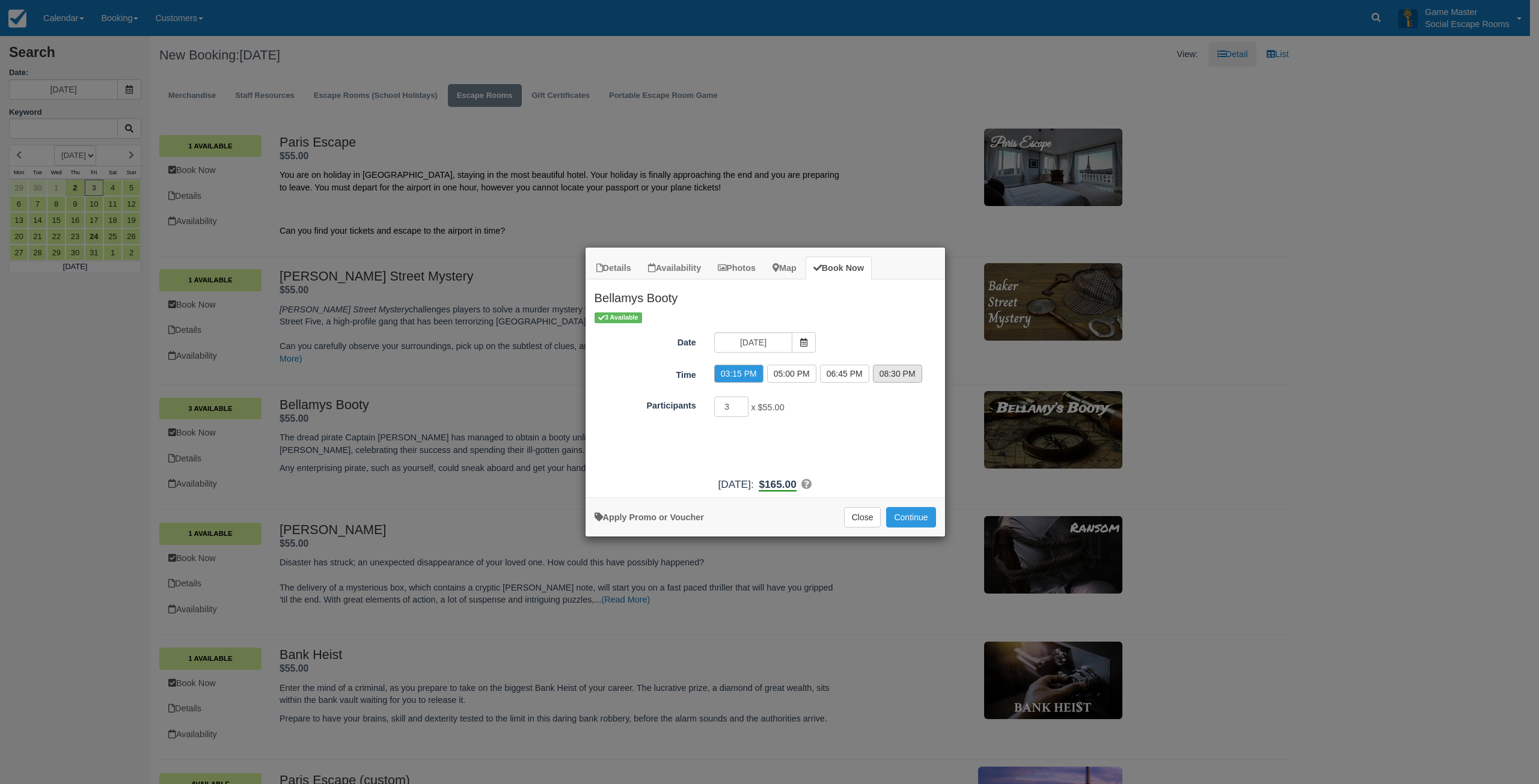
click at [887, 379] on label "08:30 PM" at bounding box center [897, 374] width 49 height 18
radio input "true"
click at [744, 403] on input "4" at bounding box center [732, 407] width 35 height 20
click at [744, 403] on input "5" at bounding box center [732, 407] width 35 height 20
click at [744, 403] on input "6" at bounding box center [732, 407] width 35 height 20
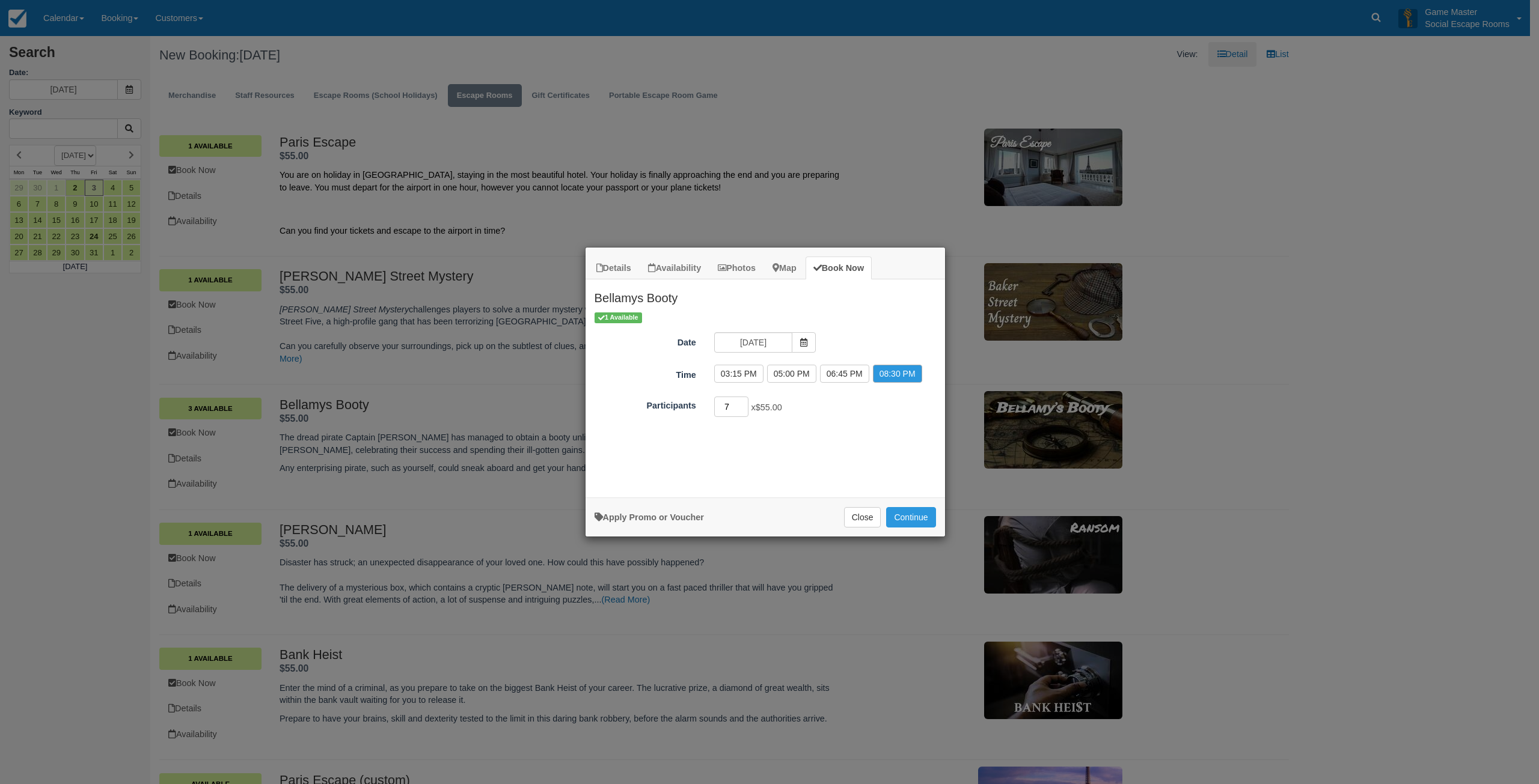
click at [744, 403] on input "7" at bounding box center [732, 407] width 35 height 20
type input "6"
click at [741, 410] on input "6" at bounding box center [732, 407] width 35 height 20
click at [858, 515] on button "Close" at bounding box center [862, 517] width 37 height 20
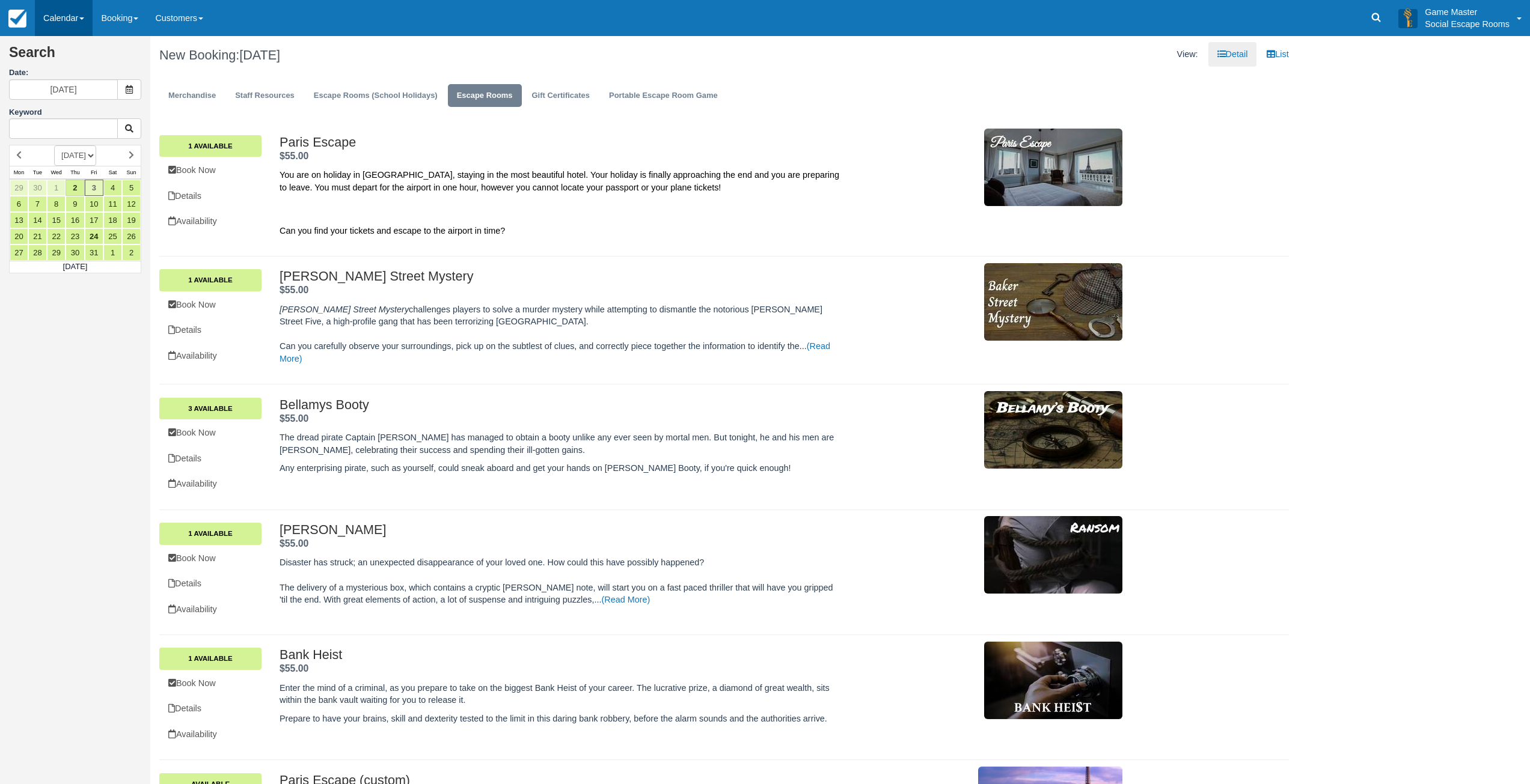
click at [58, 15] on link "Calendar" at bounding box center [64, 18] width 58 height 36
click at [65, 160] on link "Day" at bounding box center [83, 165] width 95 height 26
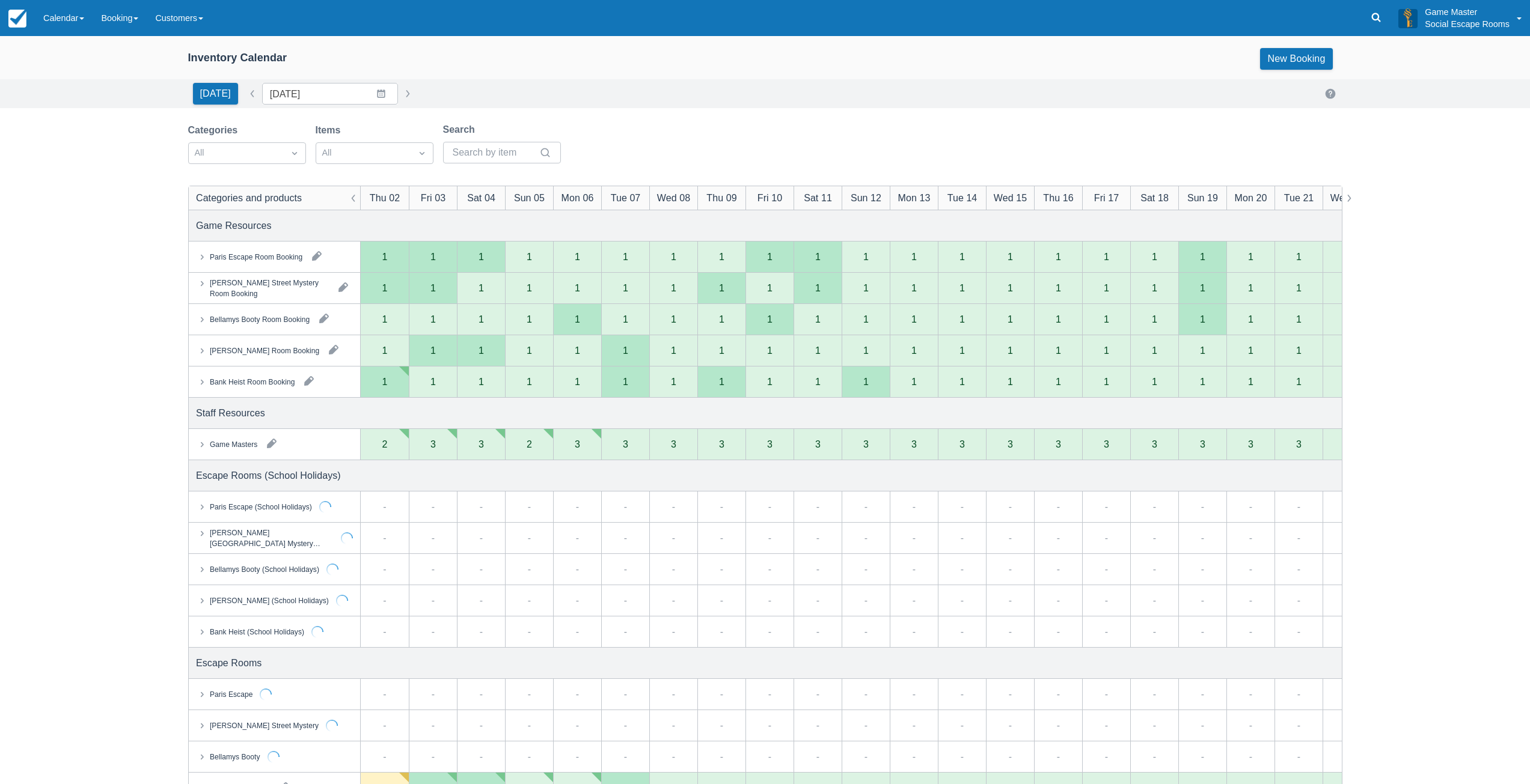
click at [235, 442] on div "Game Masters" at bounding box center [233, 444] width 48 height 11
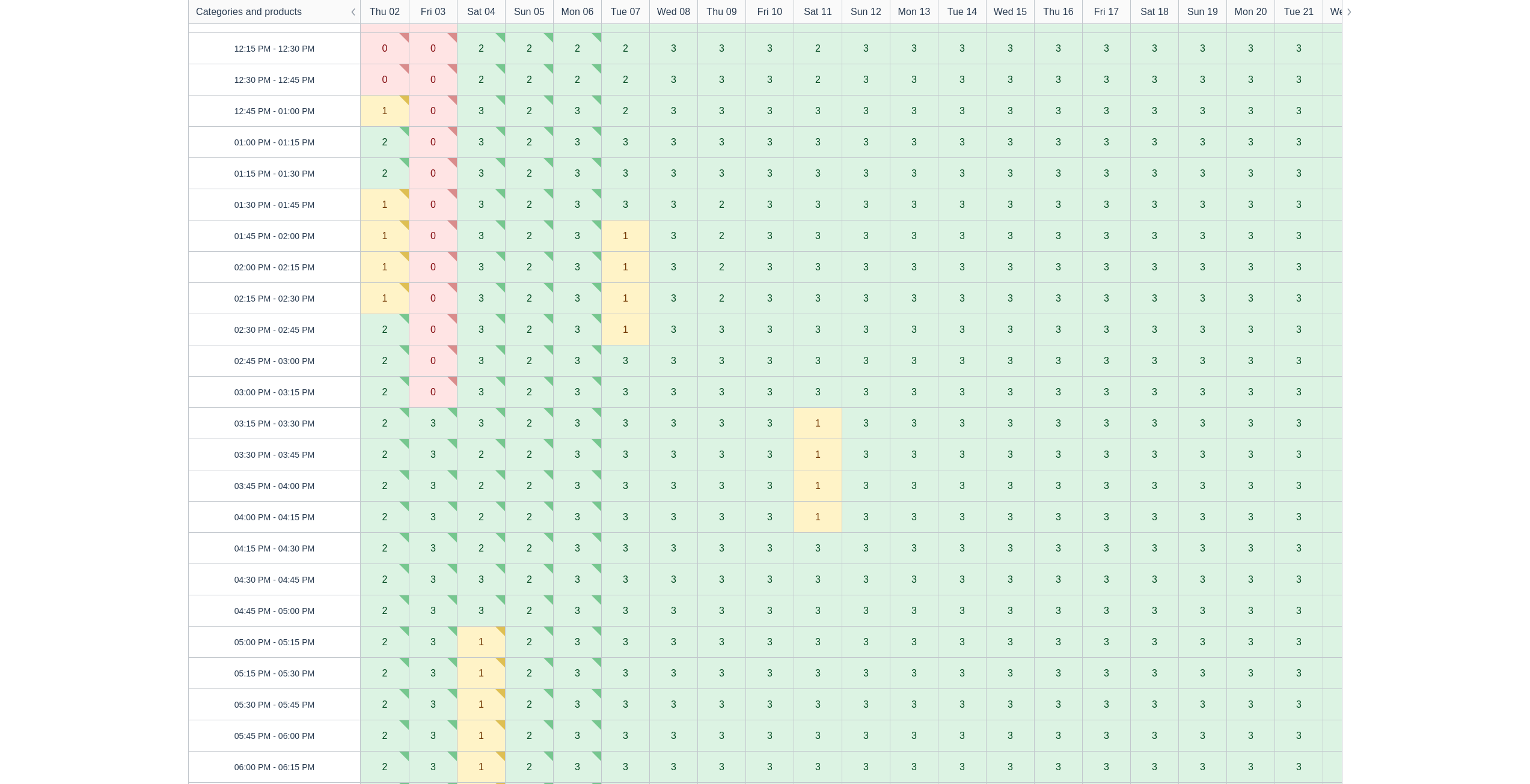
scroll to position [661, 0]
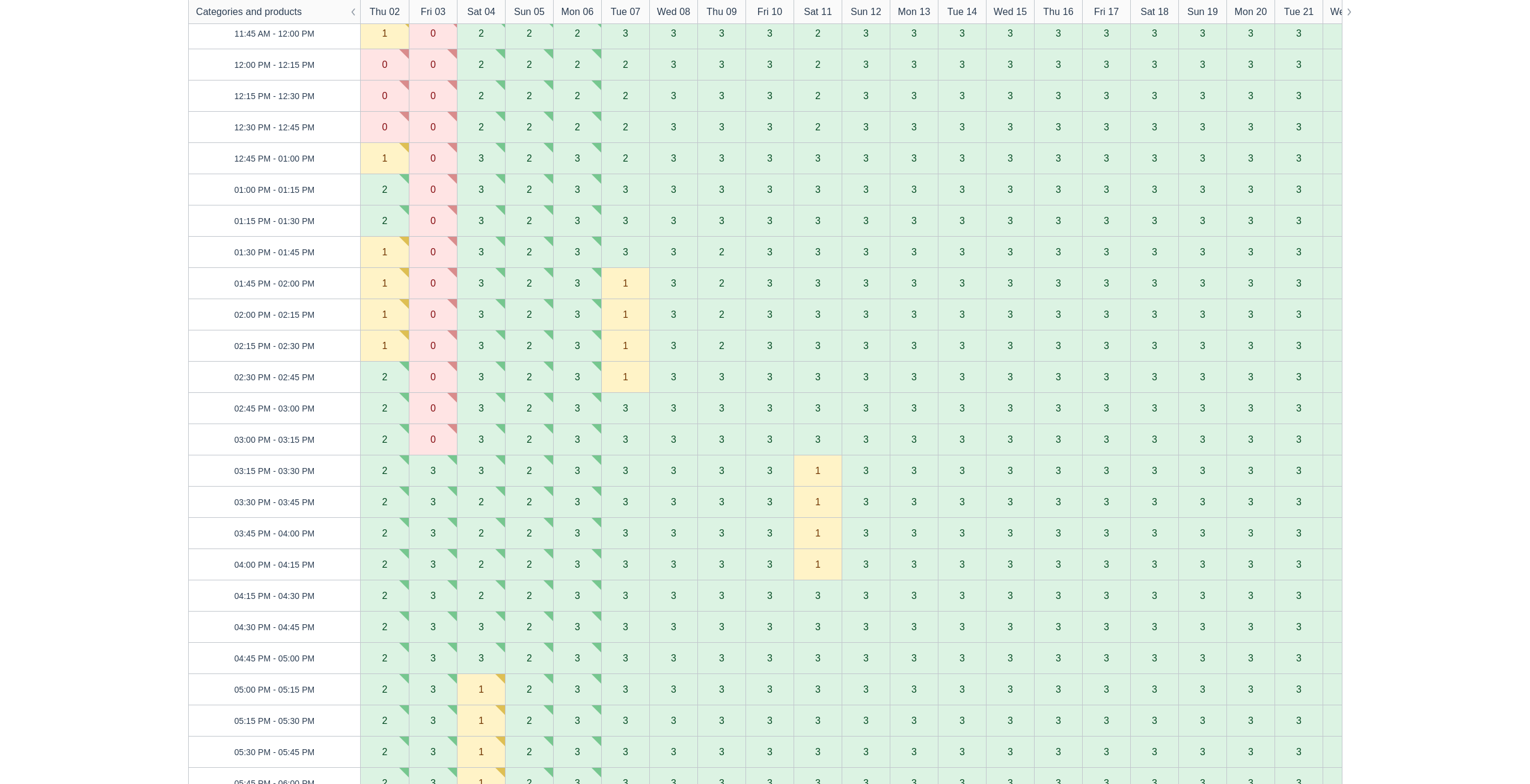
click at [1404, 118] on div "Inventory Calendar New Booking Today Date 02/10/2025 Navigate forward to intera…" at bounding box center [765, 693] width 1530 height 2636
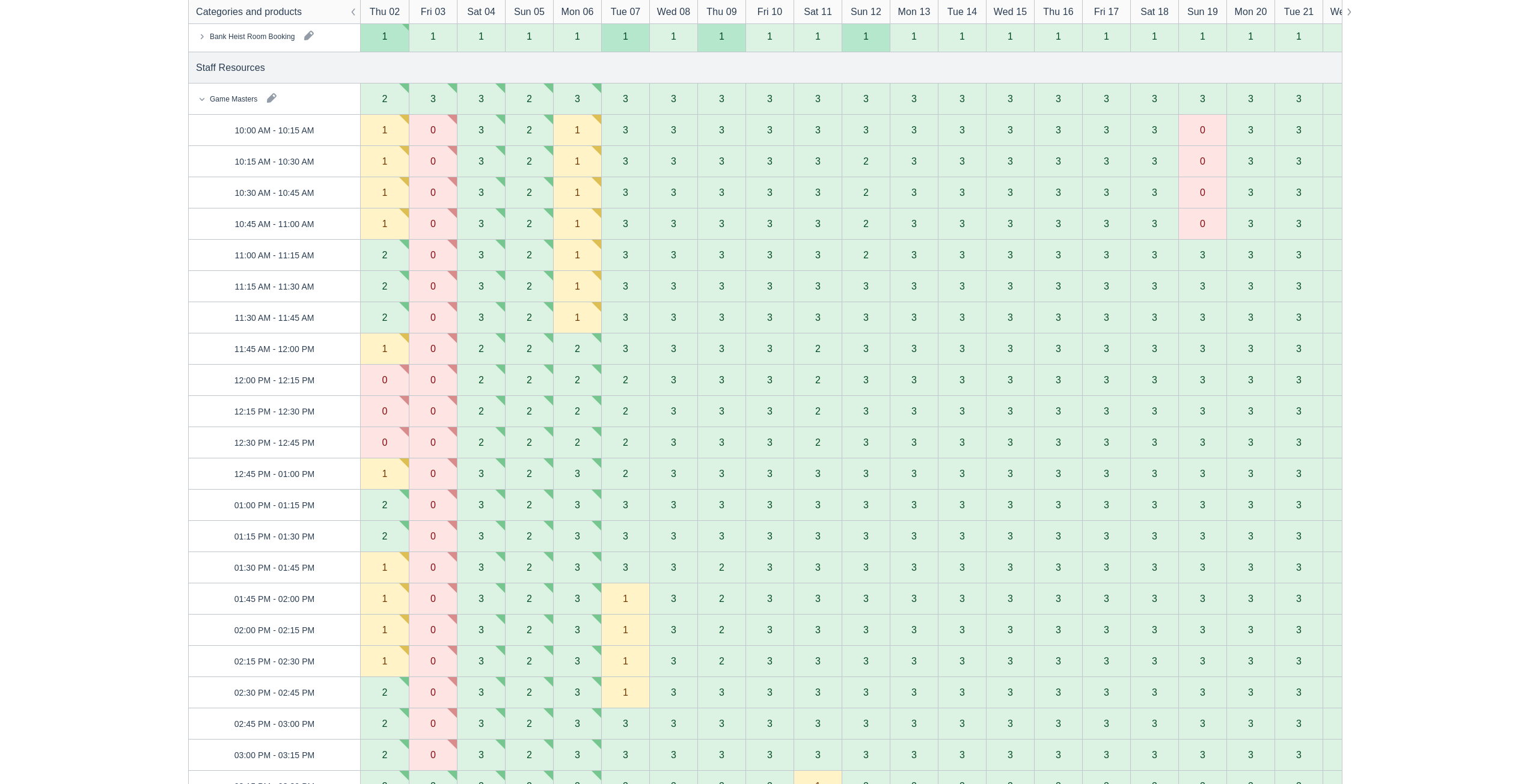
scroll to position [494, 0]
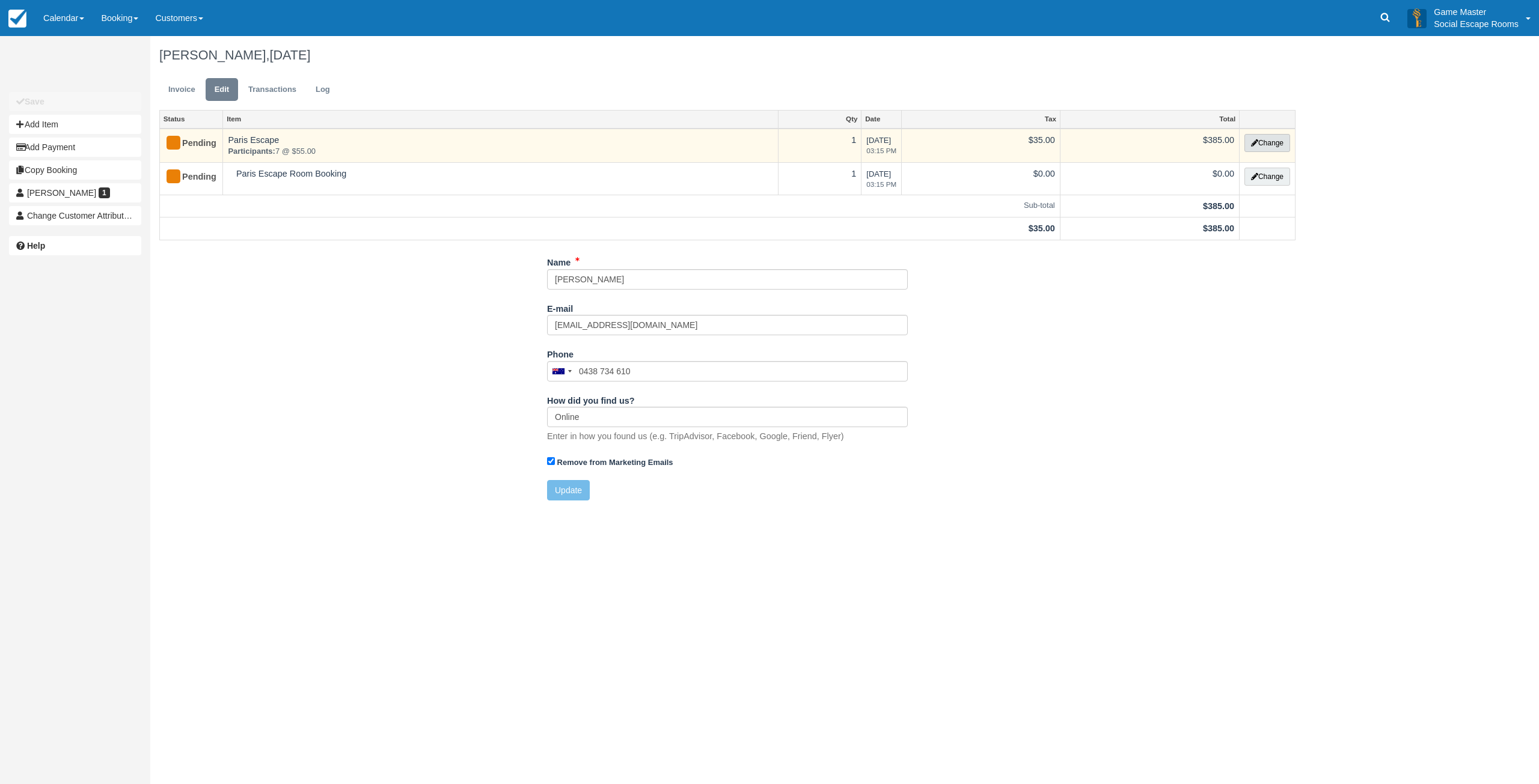
click at [1259, 144] on button "Change" at bounding box center [1267, 143] width 46 height 18
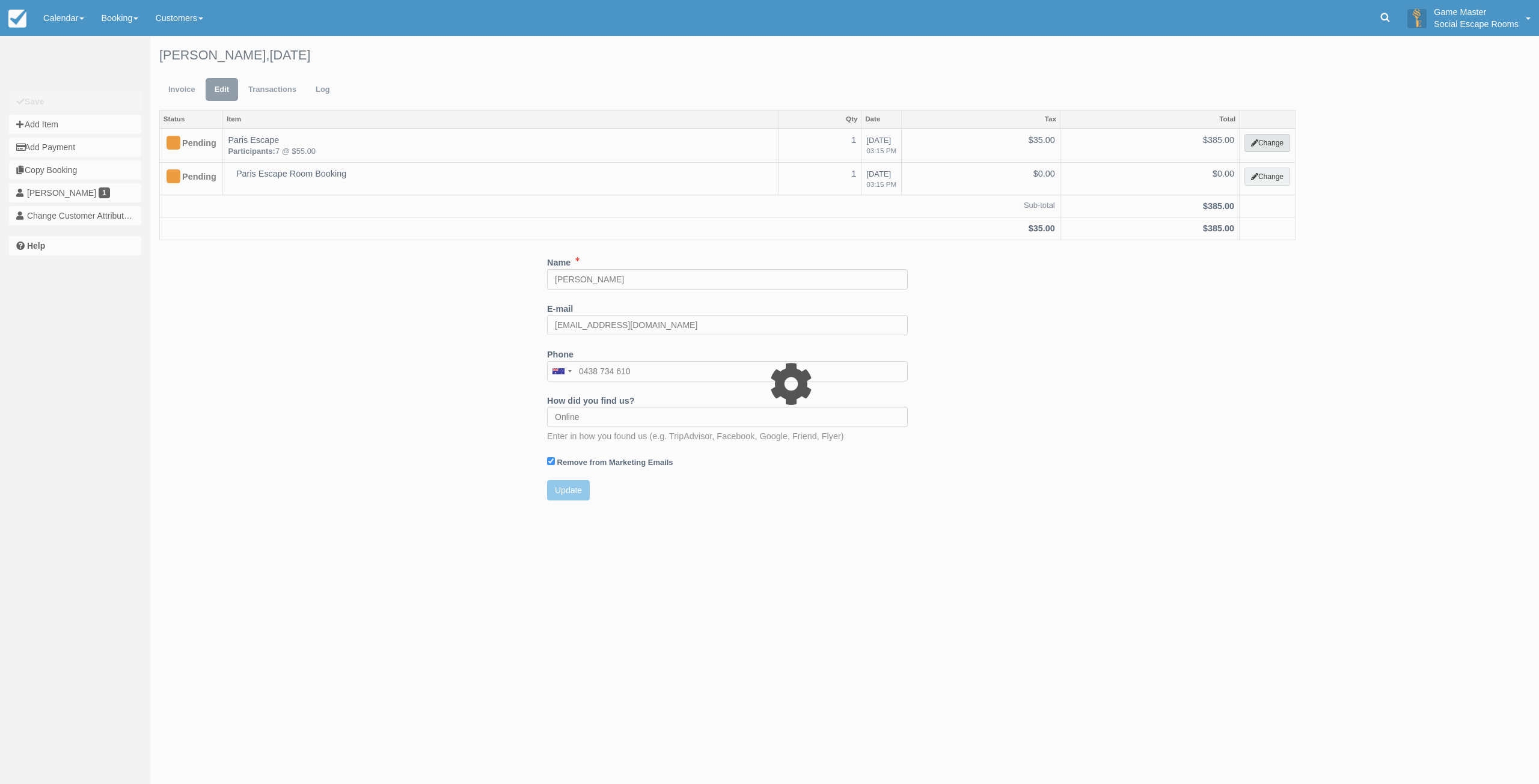
select select "2"
type input "385.00"
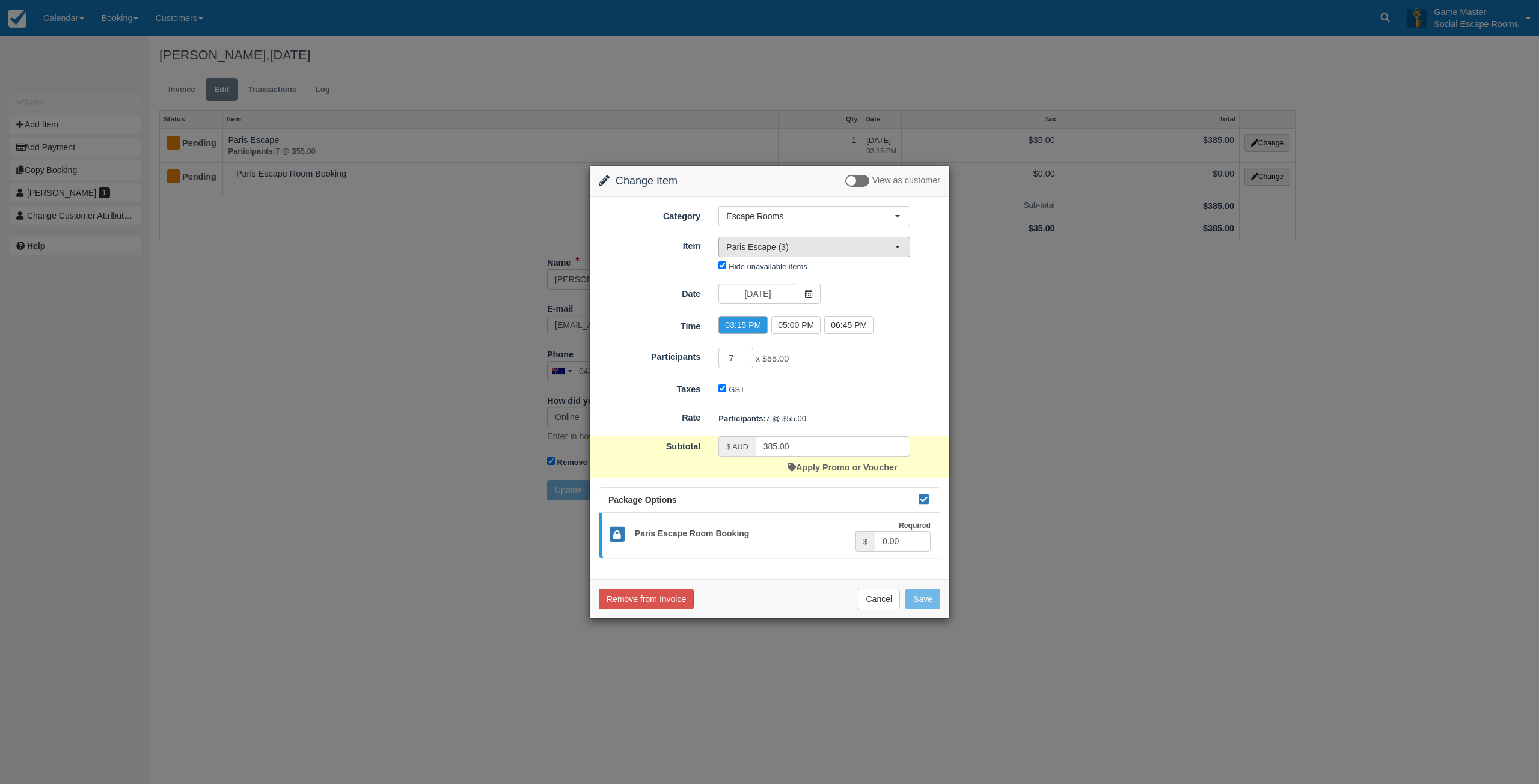
click at [787, 250] on span "Paris Escape (3)" at bounding box center [810, 247] width 168 height 12
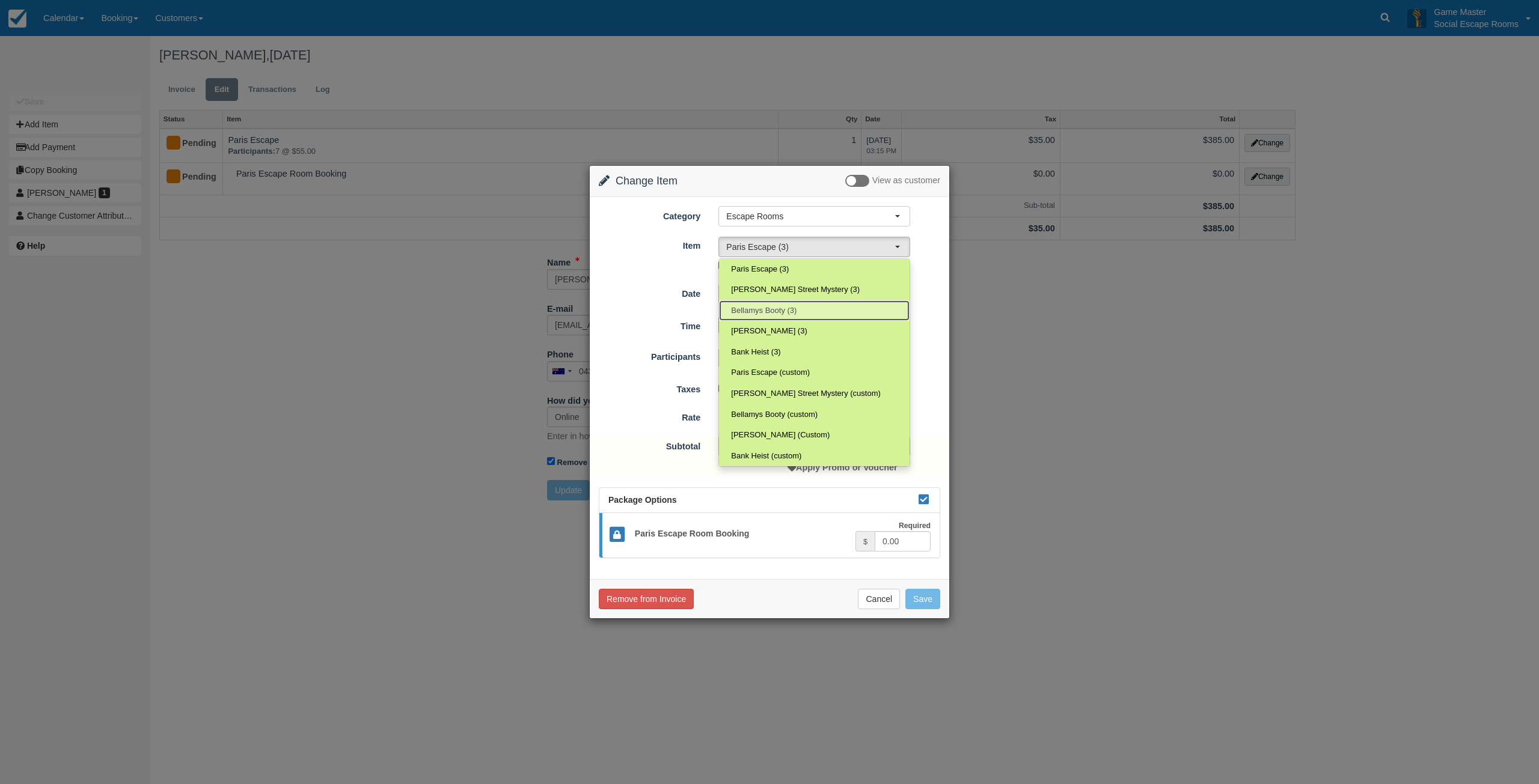
click at [787, 306] on span "Bellamys Booty (3)" at bounding box center [763, 311] width 65 height 11
select select "69"
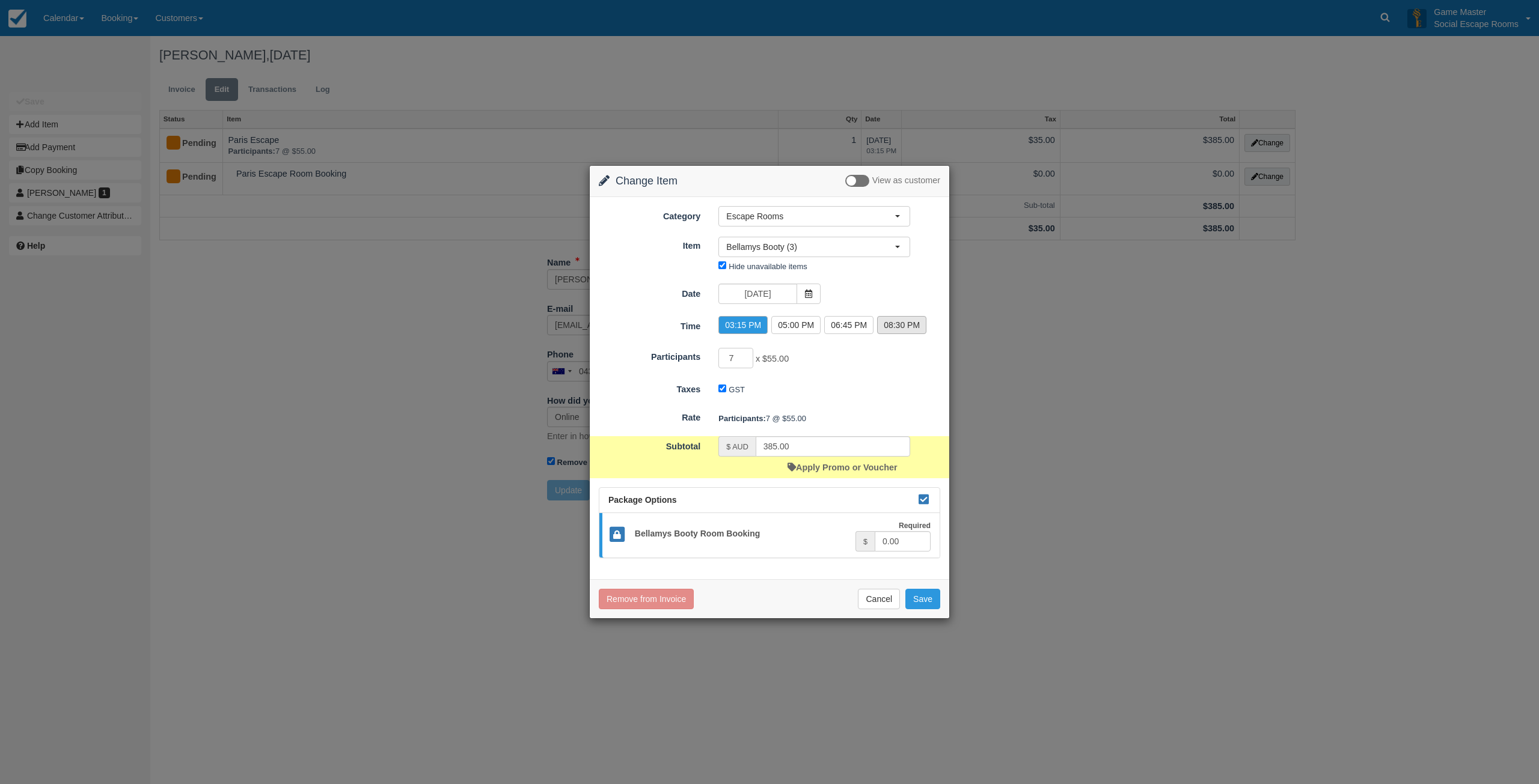
click at [888, 325] on label "08:30 PM" at bounding box center [901, 325] width 49 height 18
radio input "true"
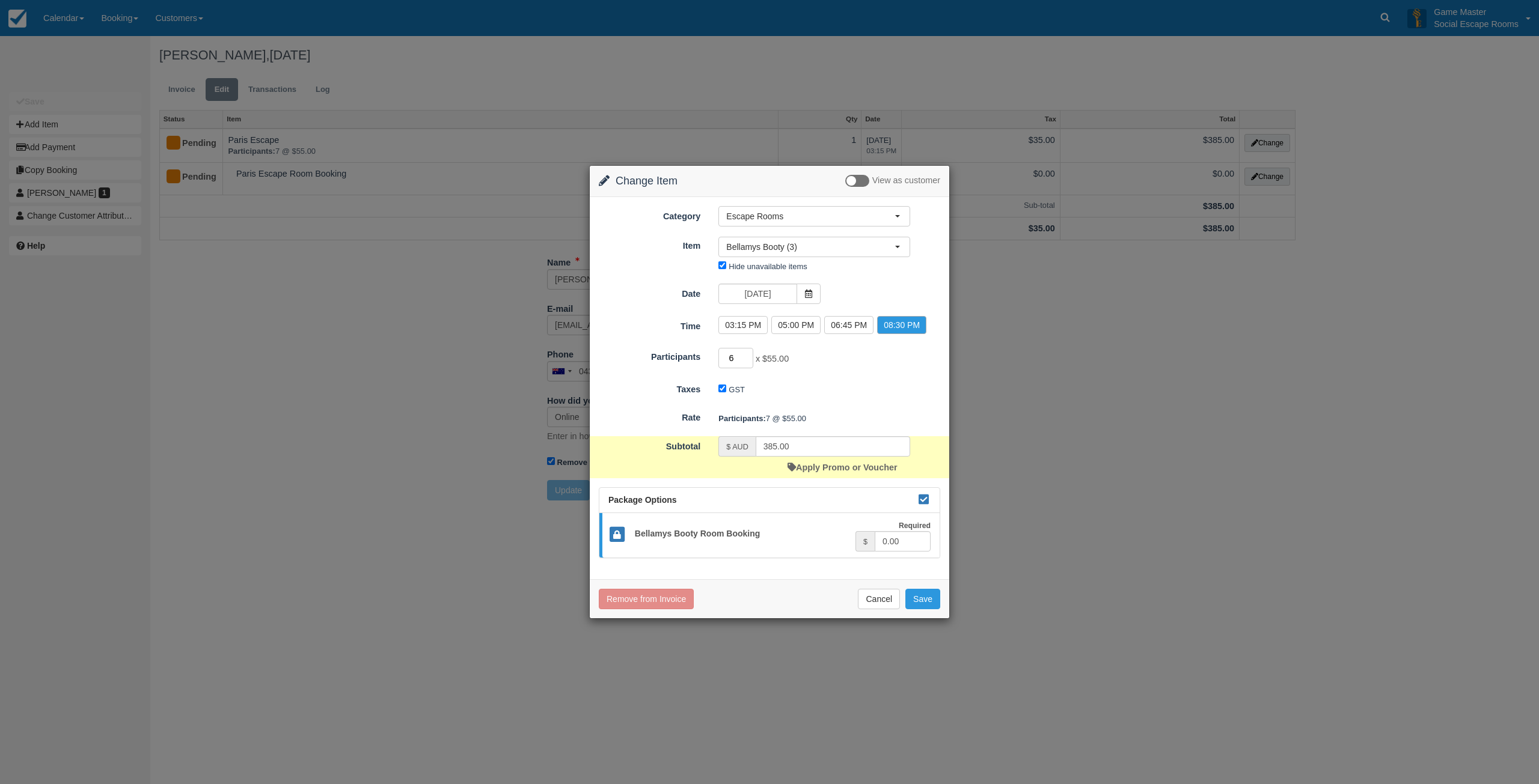
type input "6"
click at [746, 359] on input "6" at bounding box center [736, 358] width 35 height 20
type input "330.00"
click at [913, 597] on button "Save" at bounding box center [922, 599] width 35 height 20
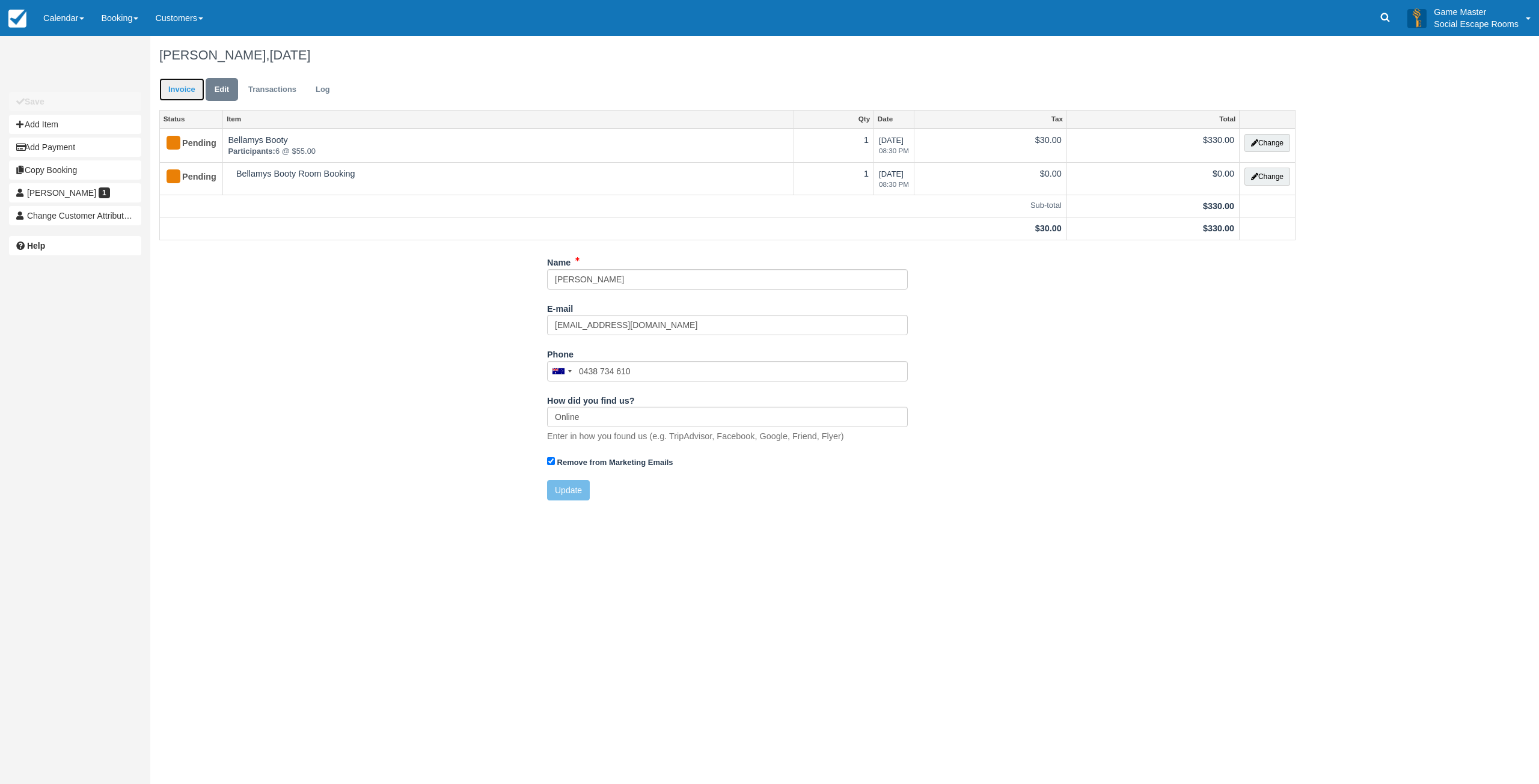
click at [181, 86] on link "Invoice" at bounding box center [182, 89] width 45 height 23
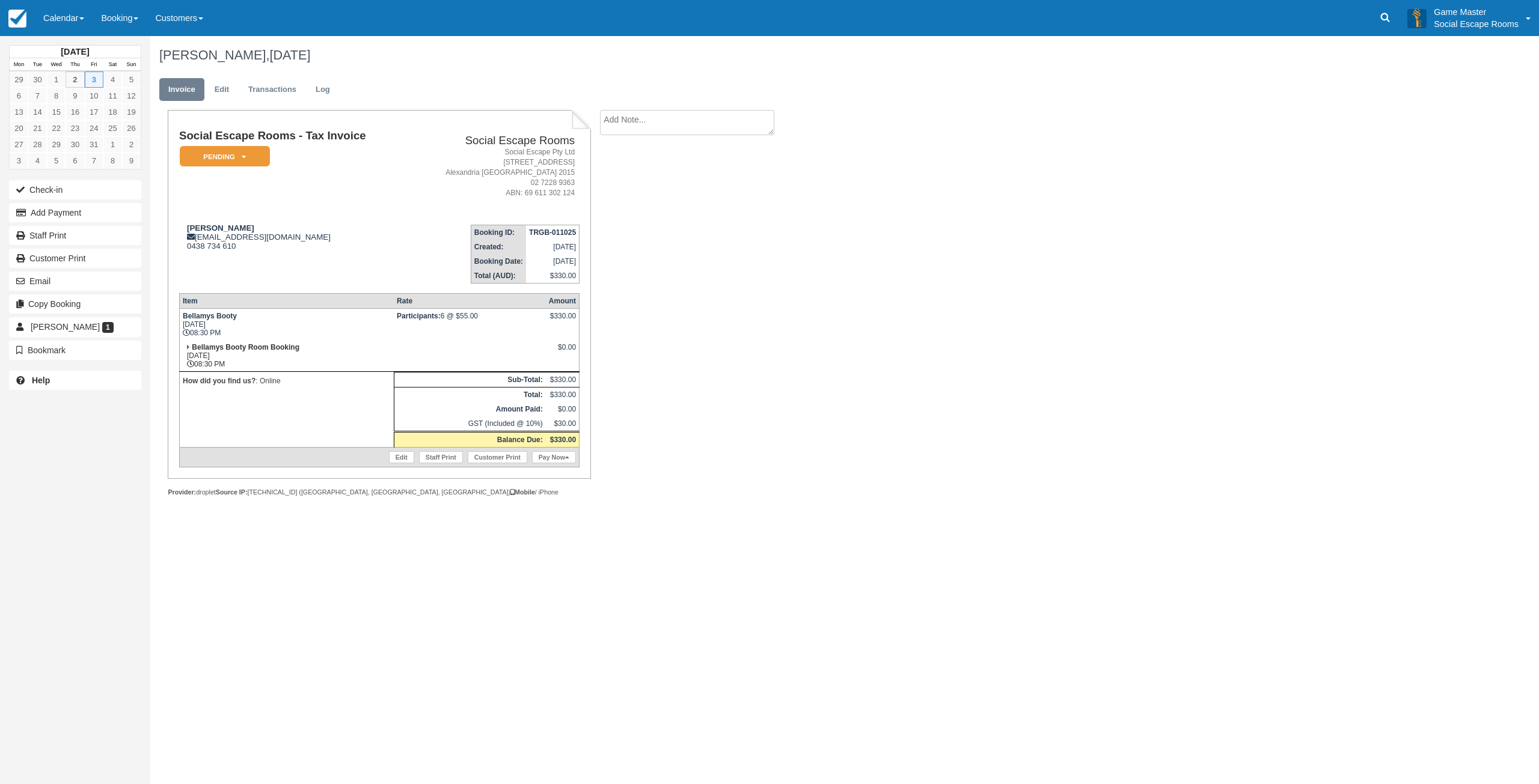
click at [435, 224] on td "Booking ID: TRGB-011025 Created: [DATE] Booking Date: [DATE] Total (AUD): $330.…" at bounding box center [494, 250] width 170 height 69
click at [387, 279] on td "[PERSON_NAME] [EMAIL_ADDRESS][DOMAIN_NAME] 0438 734 610" at bounding box center [293, 250] width 229 height 69
click at [368, 278] on td "[PERSON_NAME] [EMAIL_ADDRESS][DOMAIN_NAME] 0438 734 610" at bounding box center [293, 250] width 229 height 69
drag, startPoint x: 198, startPoint y: 237, endPoint x: 224, endPoint y: 237, distance: 26.0
click at [224, 237] on div "[PERSON_NAME] [EMAIL_ADDRESS][DOMAIN_NAME] 0438 734 610" at bounding box center [293, 237] width 229 height 27
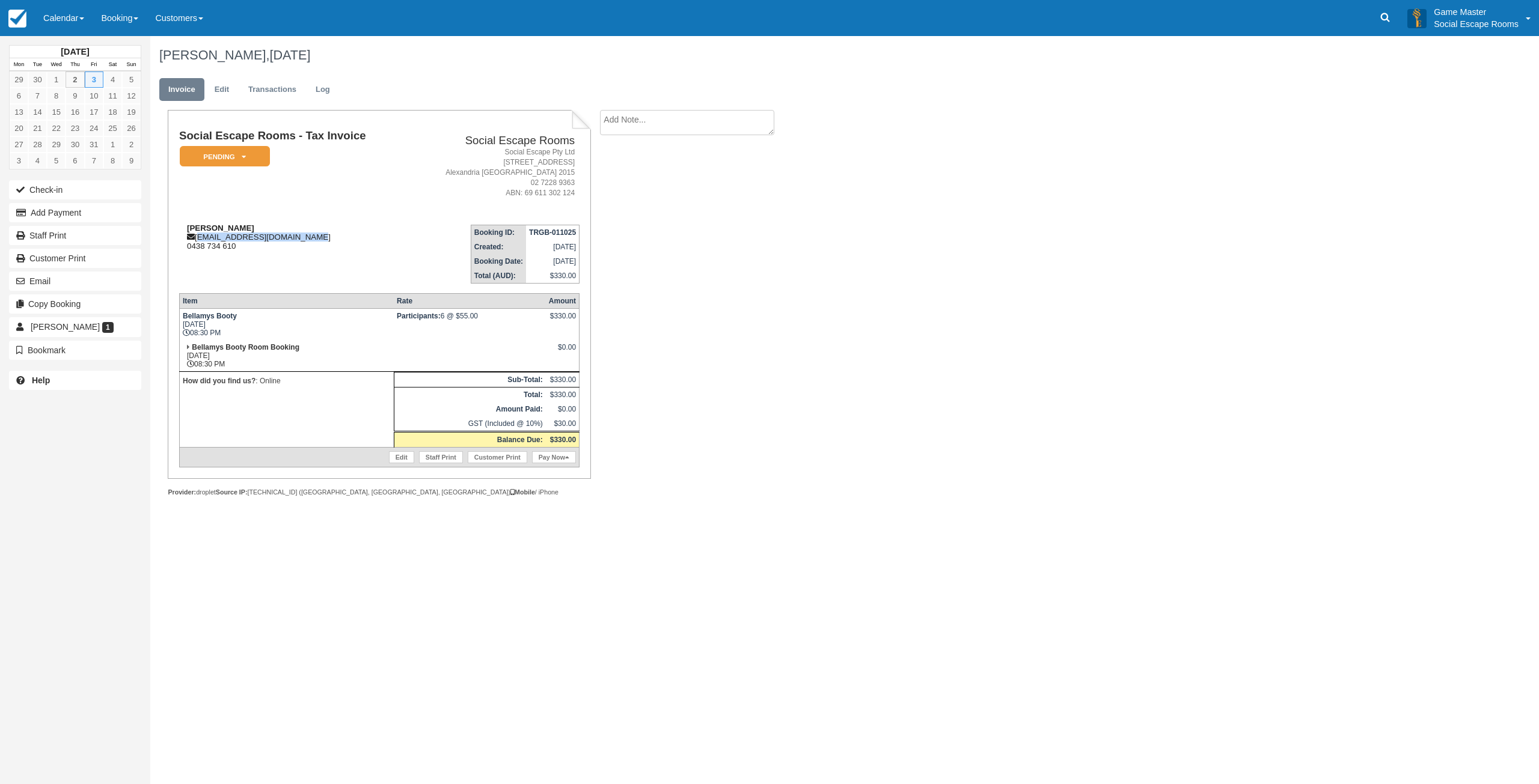
drag, startPoint x: 309, startPoint y: 238, endPoint x: 199, endPoint y: 238, distance: 110.0
click at [199, 238] on div "[PERSON_NAME] [EMAIL_ADDRESS][DOMAIN_NAME] 0438 734 610" at bounding box center [293, 237] width 229 height 27
click at [201, 253] on td "[PERSON_NAME] [EMAIL_ADDRESS][DOMAIN_NAME] 0438 734 610" at bounding box center [293, 250] width 229 height 69
click at [227, 161] on em "Pending" at bounding box center [224, 156] width 90 height 21
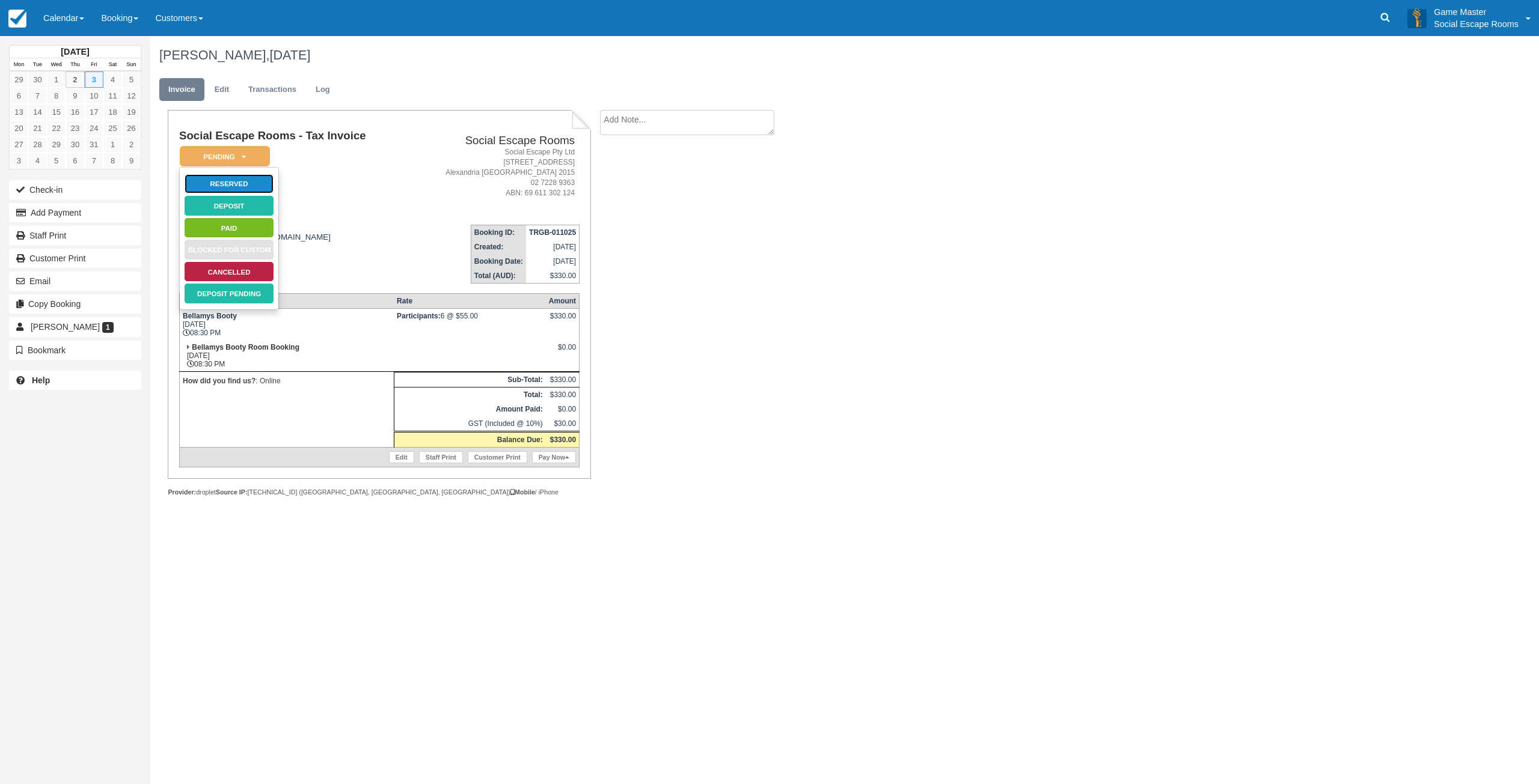
click at [232, 181] on link "Reserved" at bounding box center [229, 184] width 90 height 21
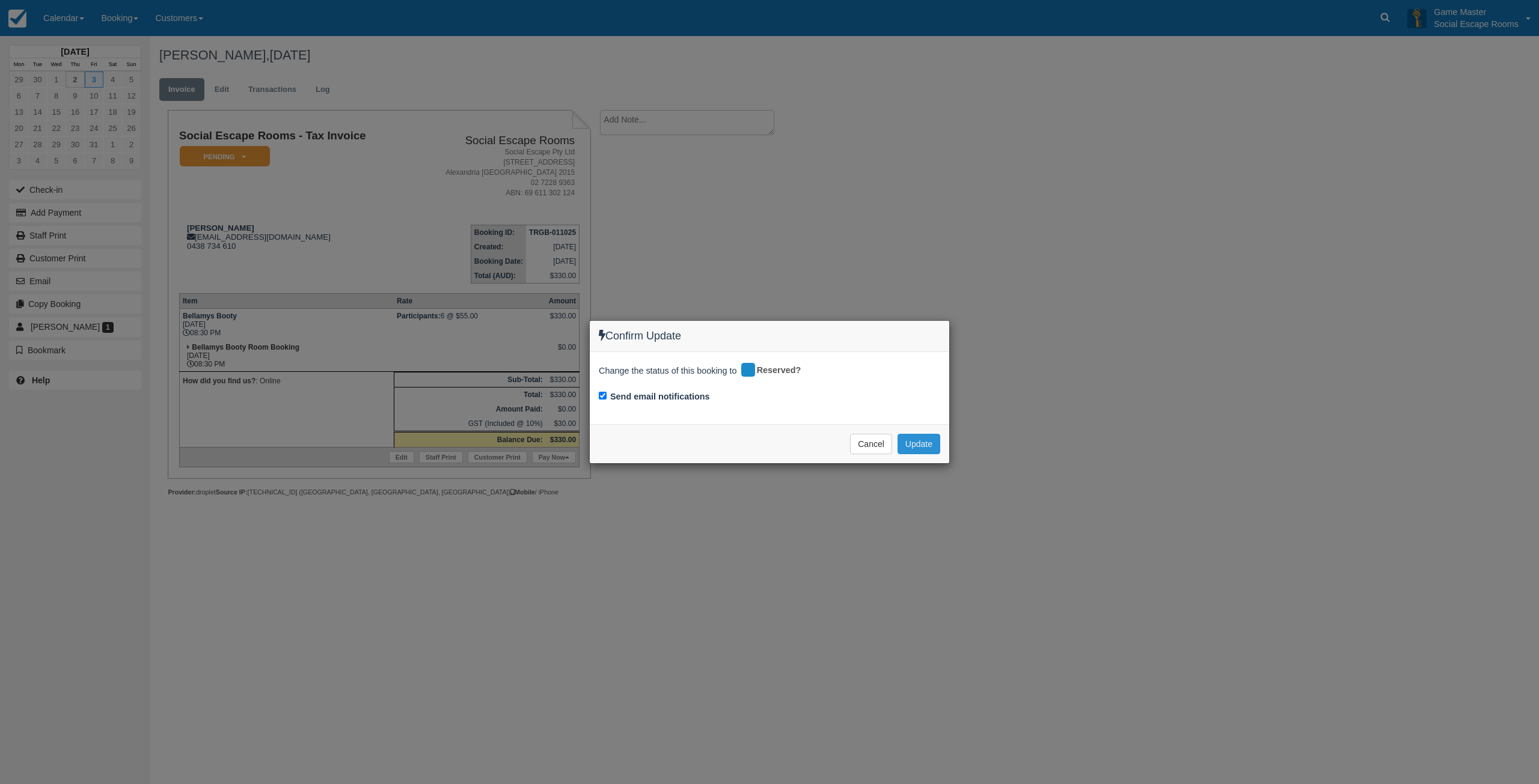
click at [918, 439] on button "Update" at bounding box center [918, 444] width 43 height 20
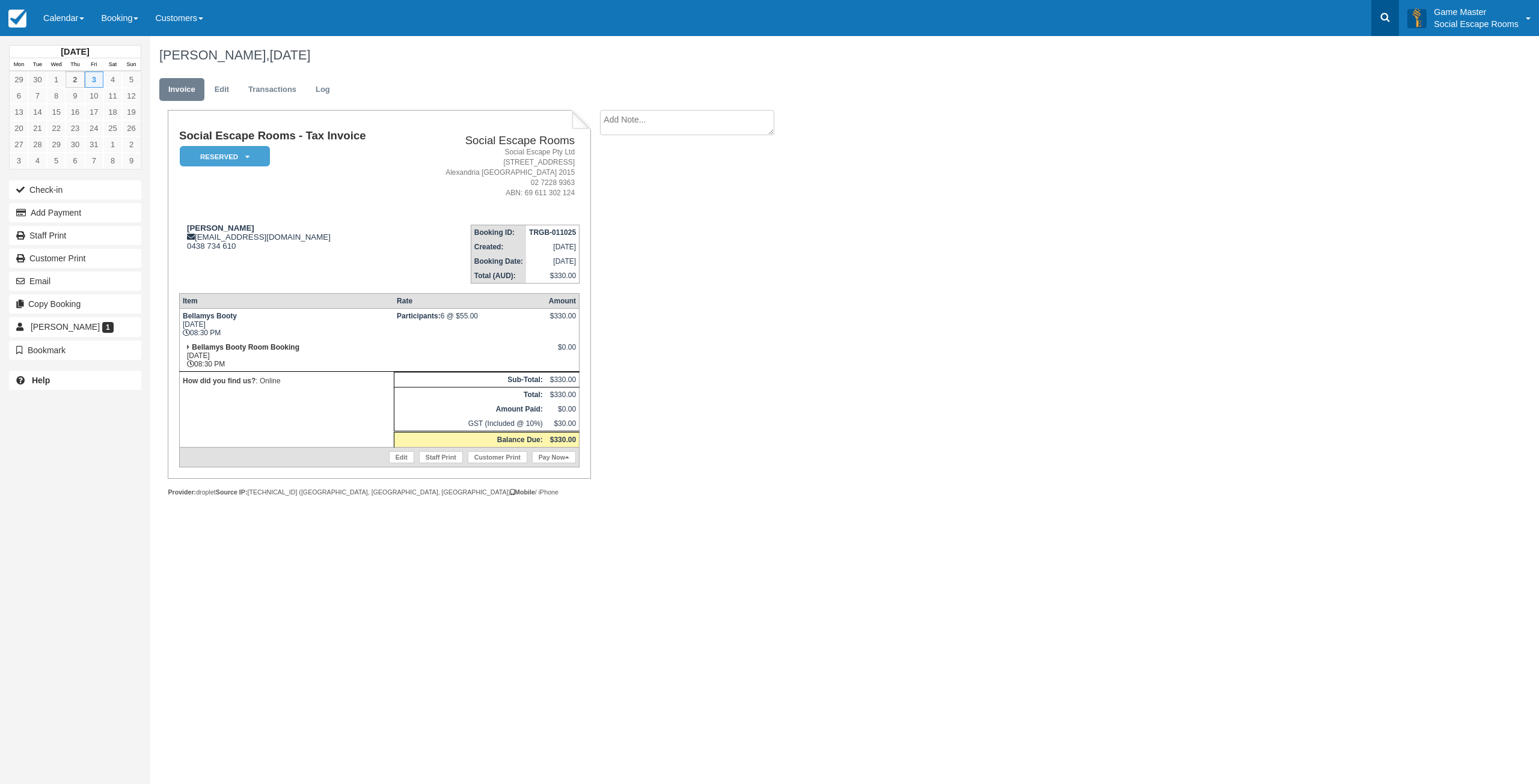
click at [1375, 18] on link at bounding box center [1385, 18] width 27 height 36
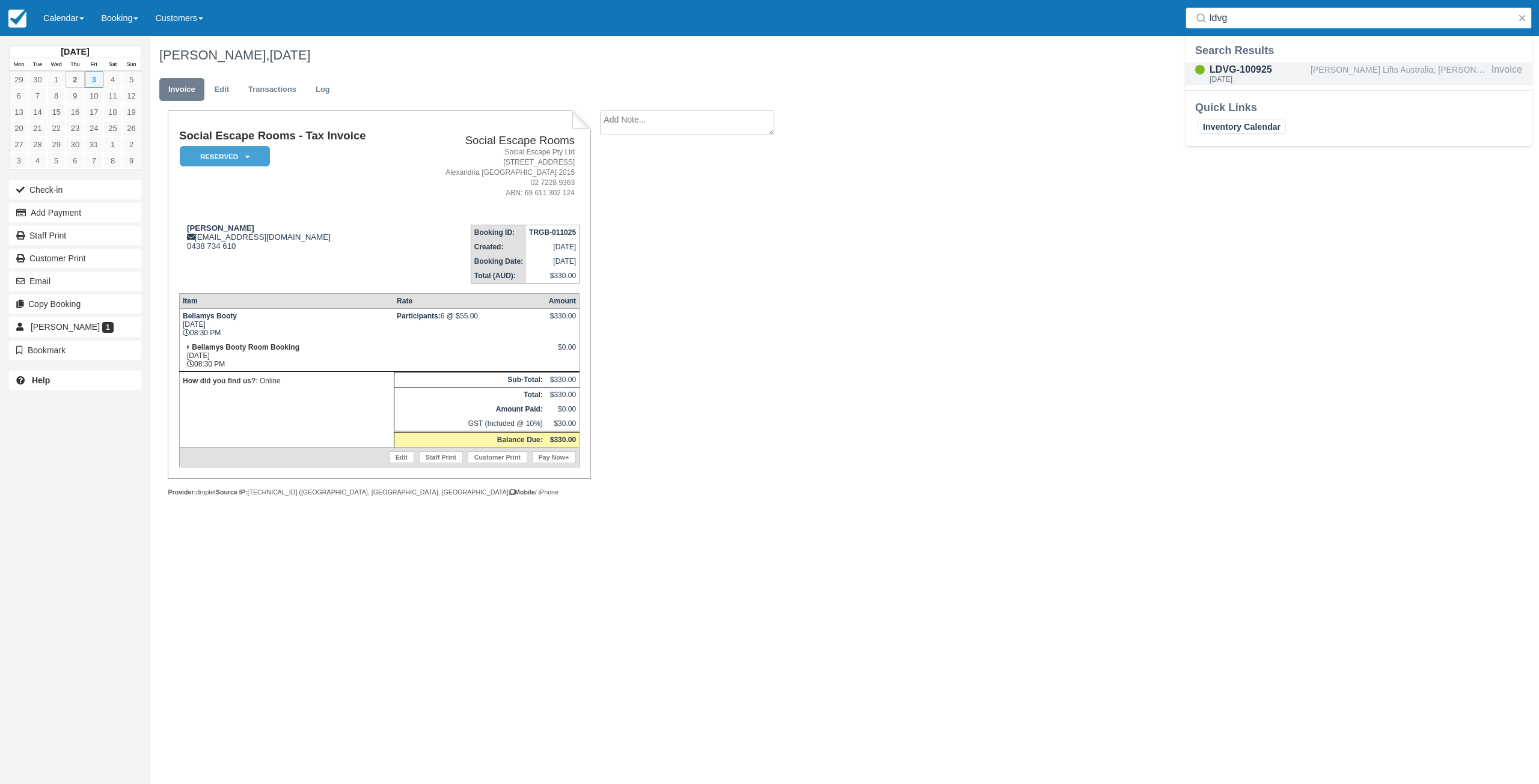
type input "ldvg"
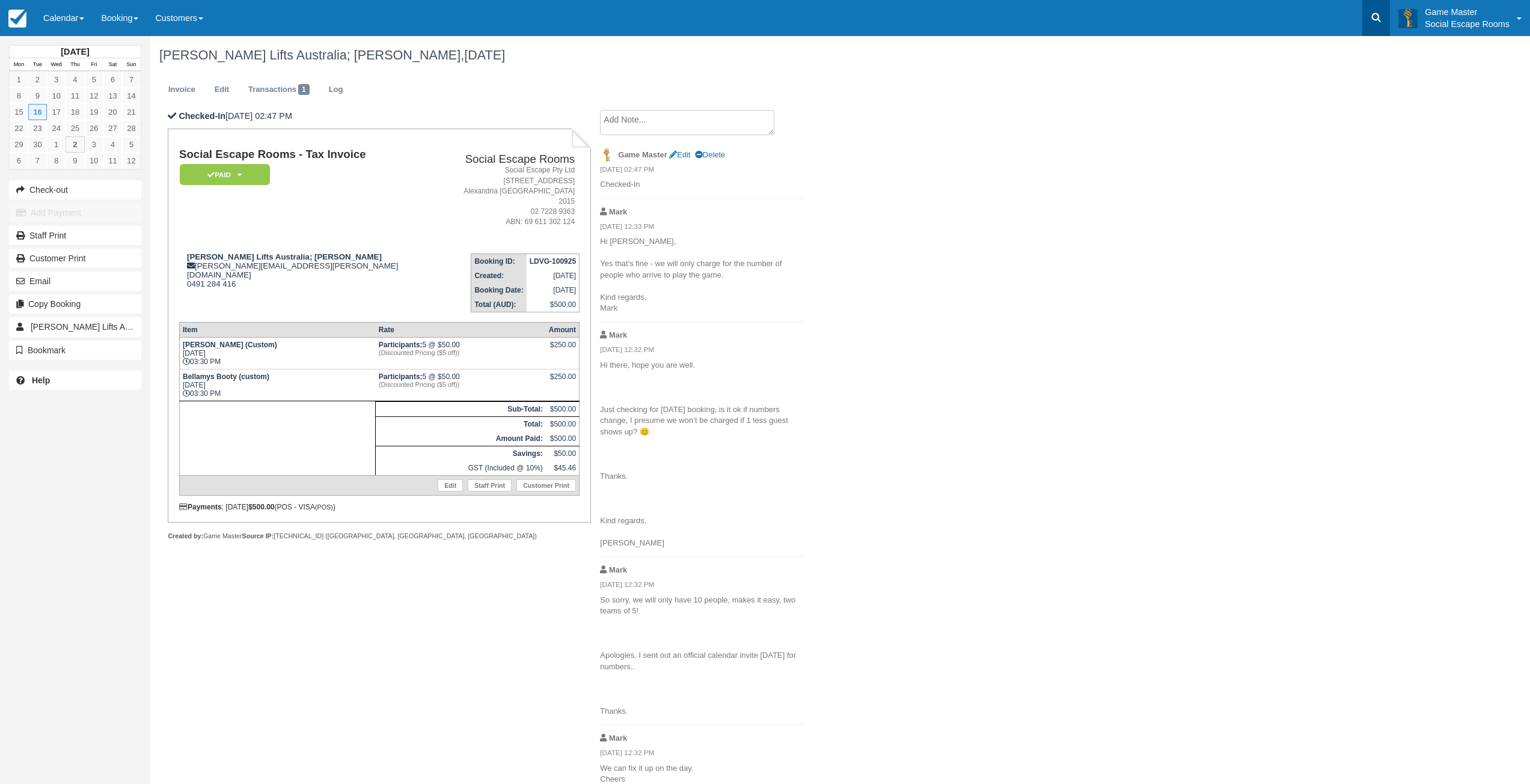
click at [1376, 19] on icon at bounding box center [1376, 17] width 12 height 12
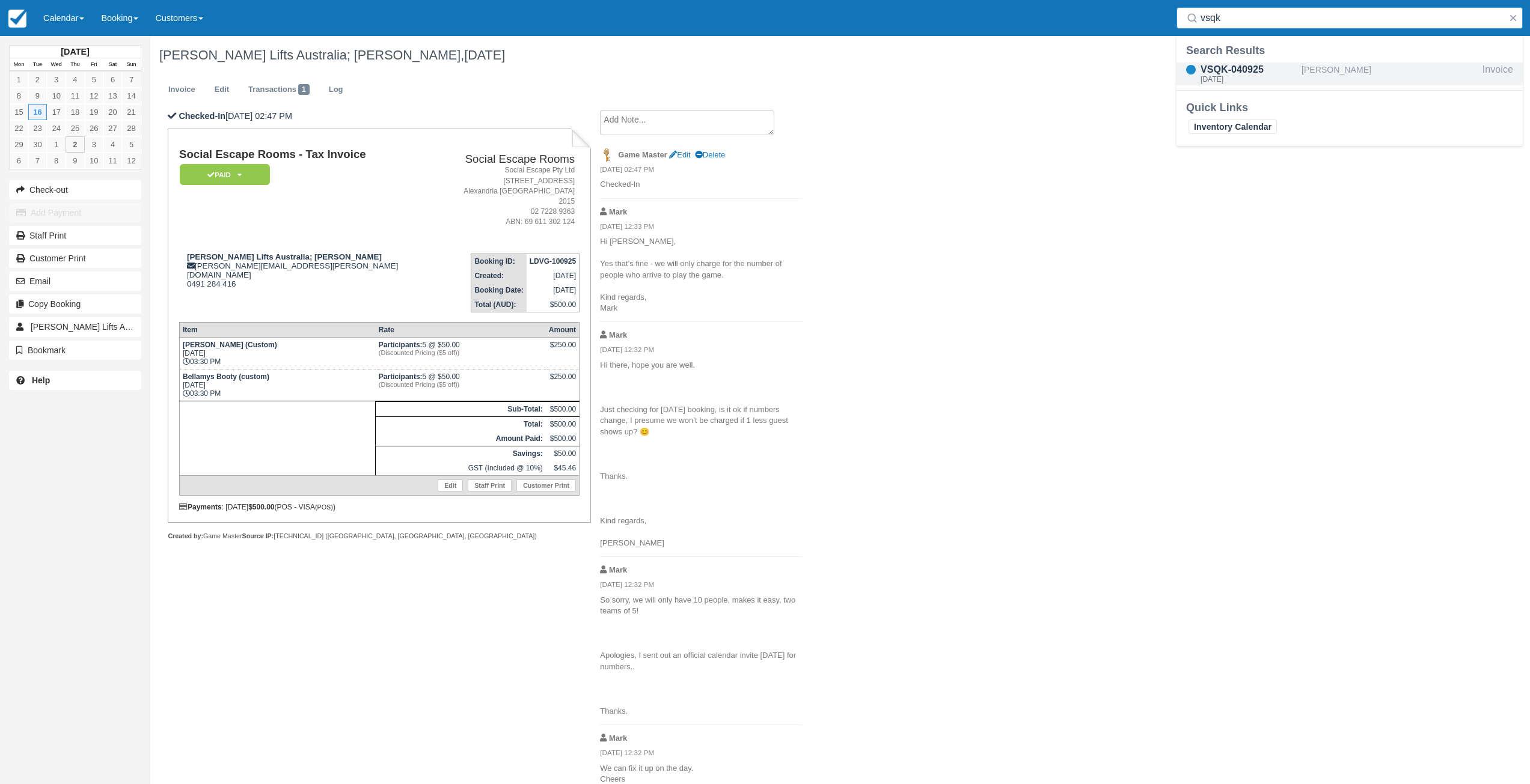
type input "vsqk"
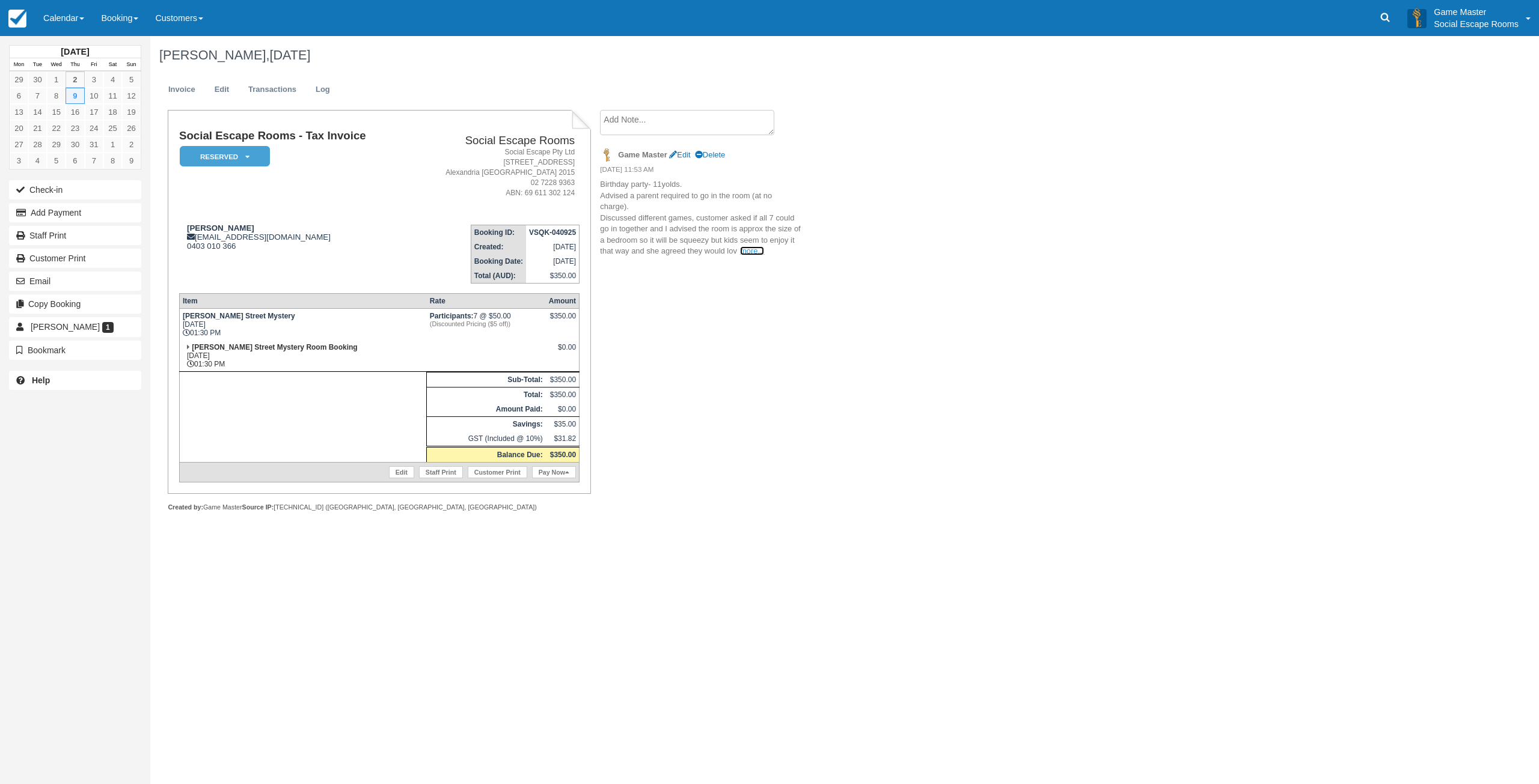
click at [744, 252] on link "more..." at bounding box center [752, 250] width 24 height 9
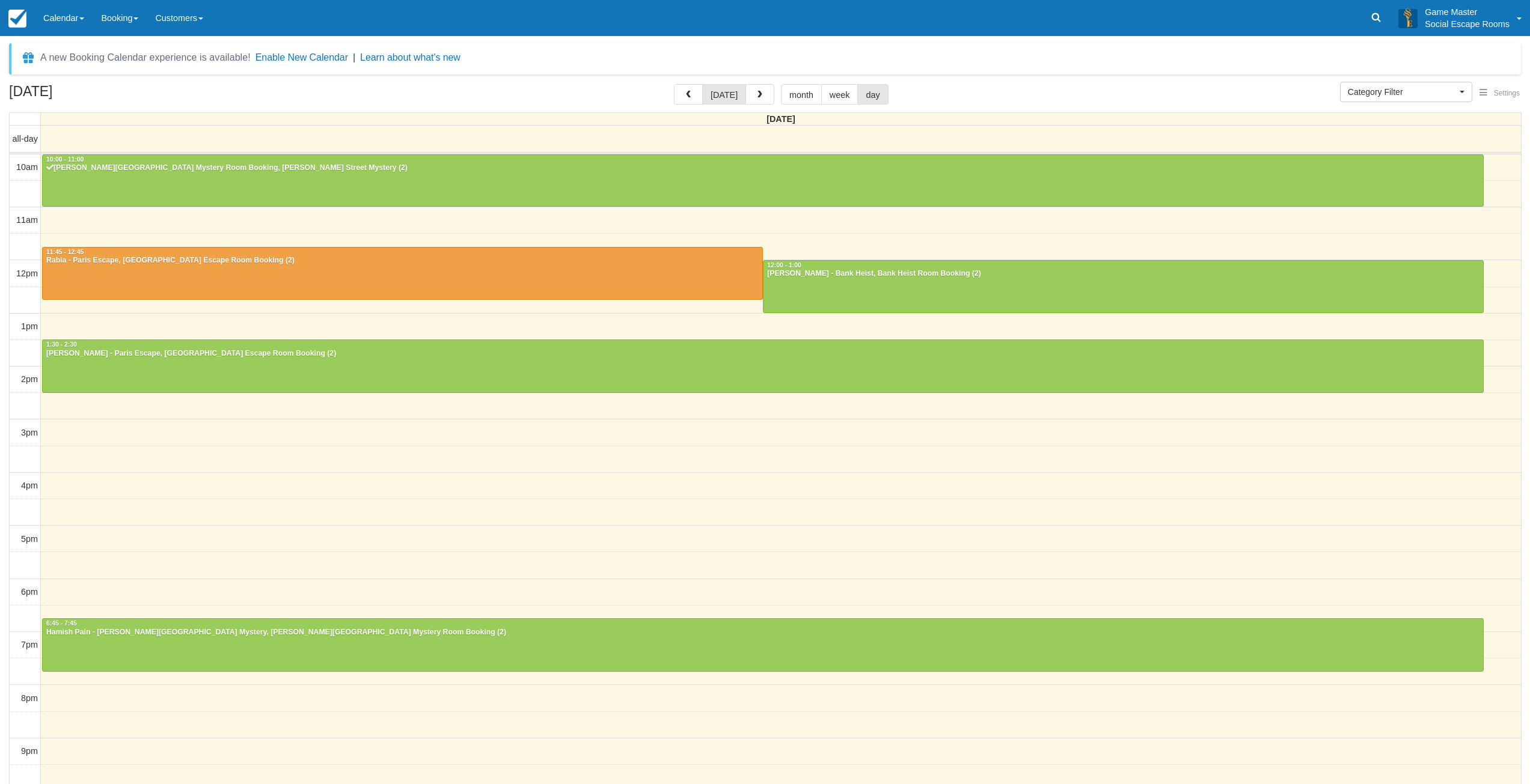
select select
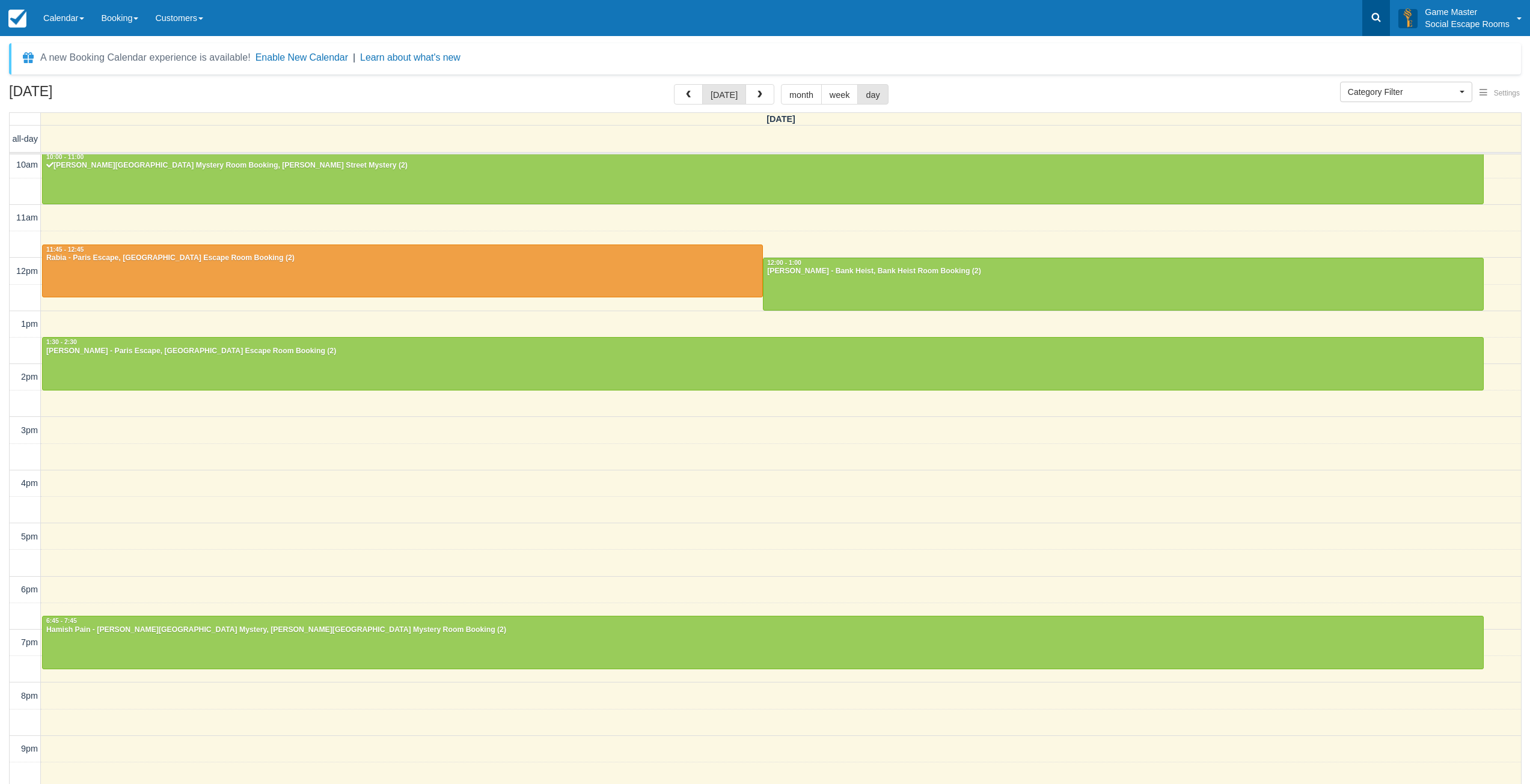
click at [1367, 23] on link at bounding box center [1376, 18] width 27 height 36
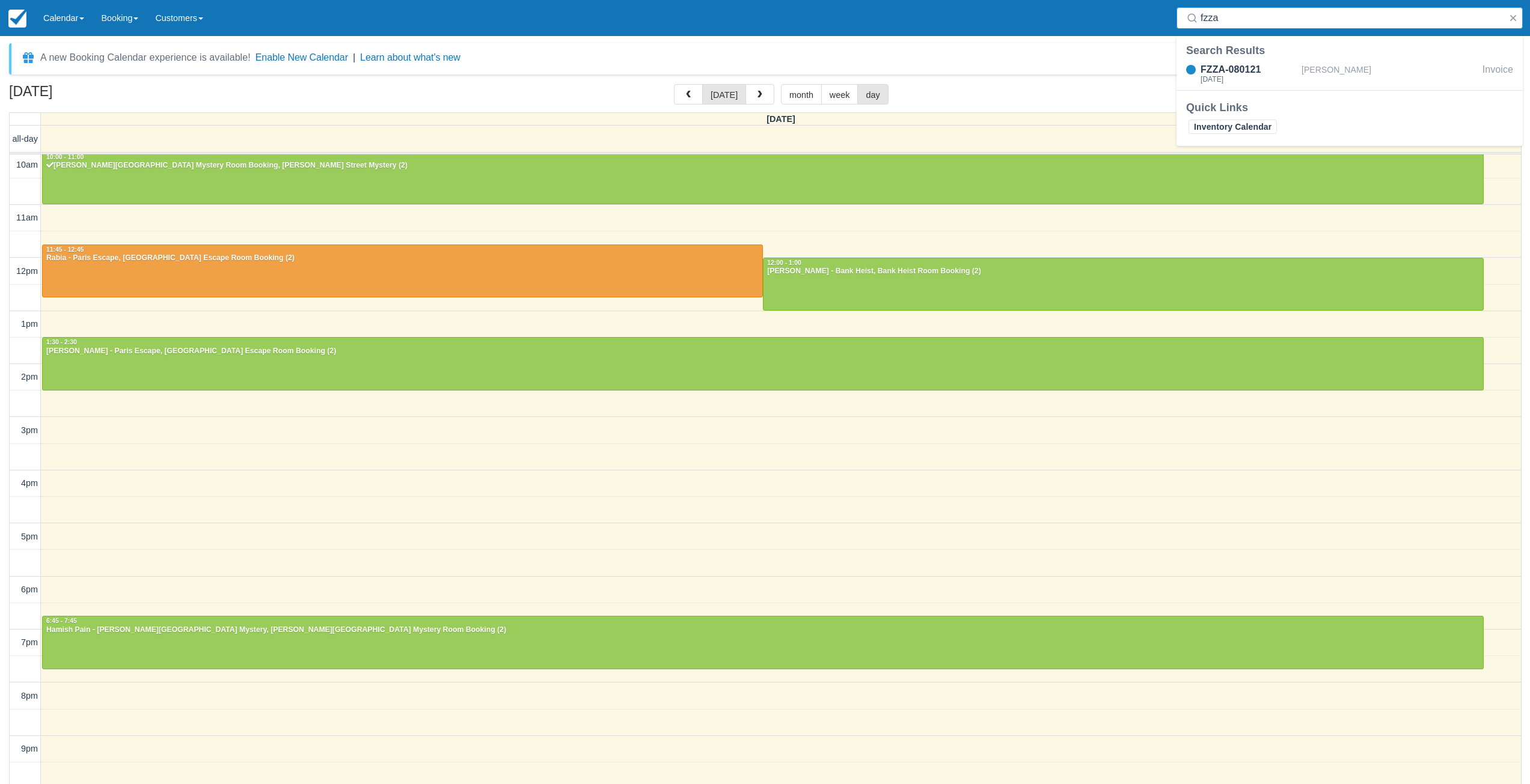
drag, startPoint x: 1242, startPoint y: 15, endPoint x: 1174, endPoint y: 12, distance: 68.1
click at [1174, 12] on div "Search fzza" at bounding box center [1350, 18] width 361 height 36
type input "xvyr"
